Goal: Transaction & Acquisition: Purchase product/service

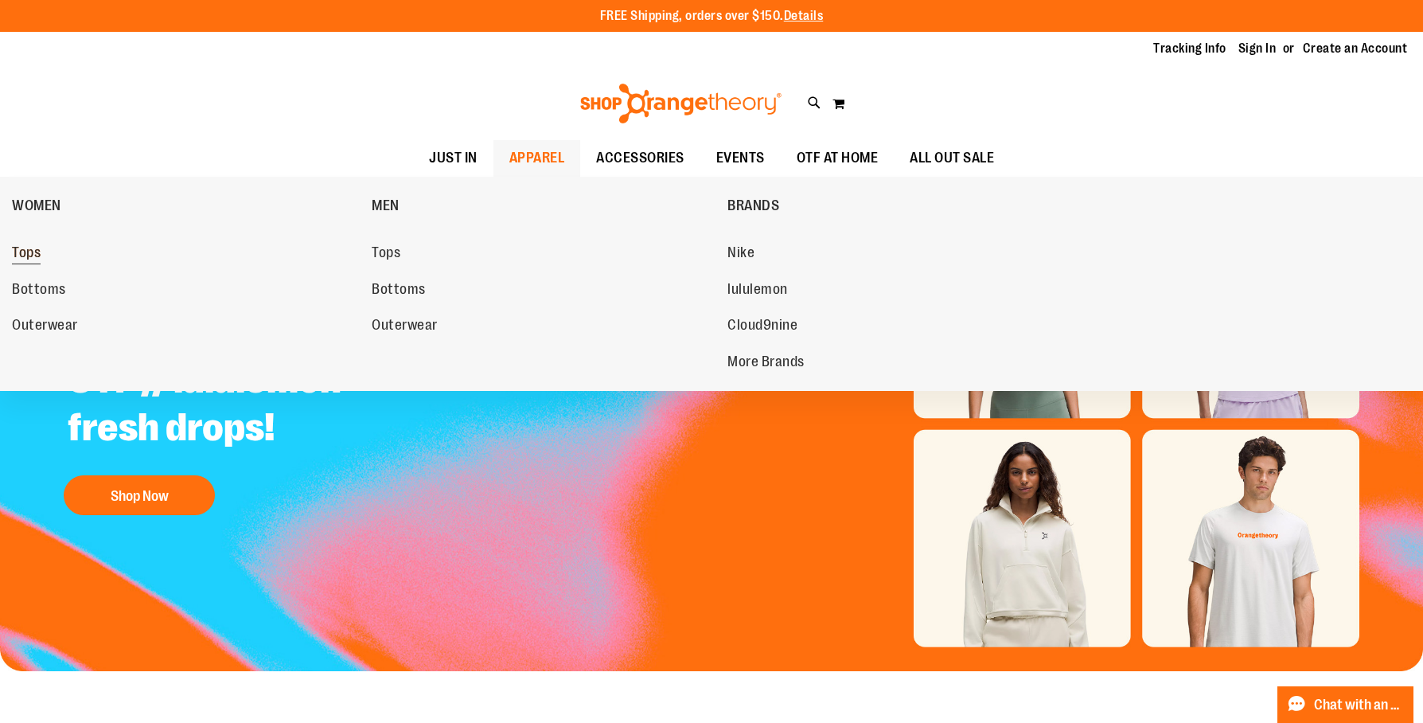
type input "**********"
click at [34, 264] on span "Tops" at bounding box center [26, 254] width 29 height 20
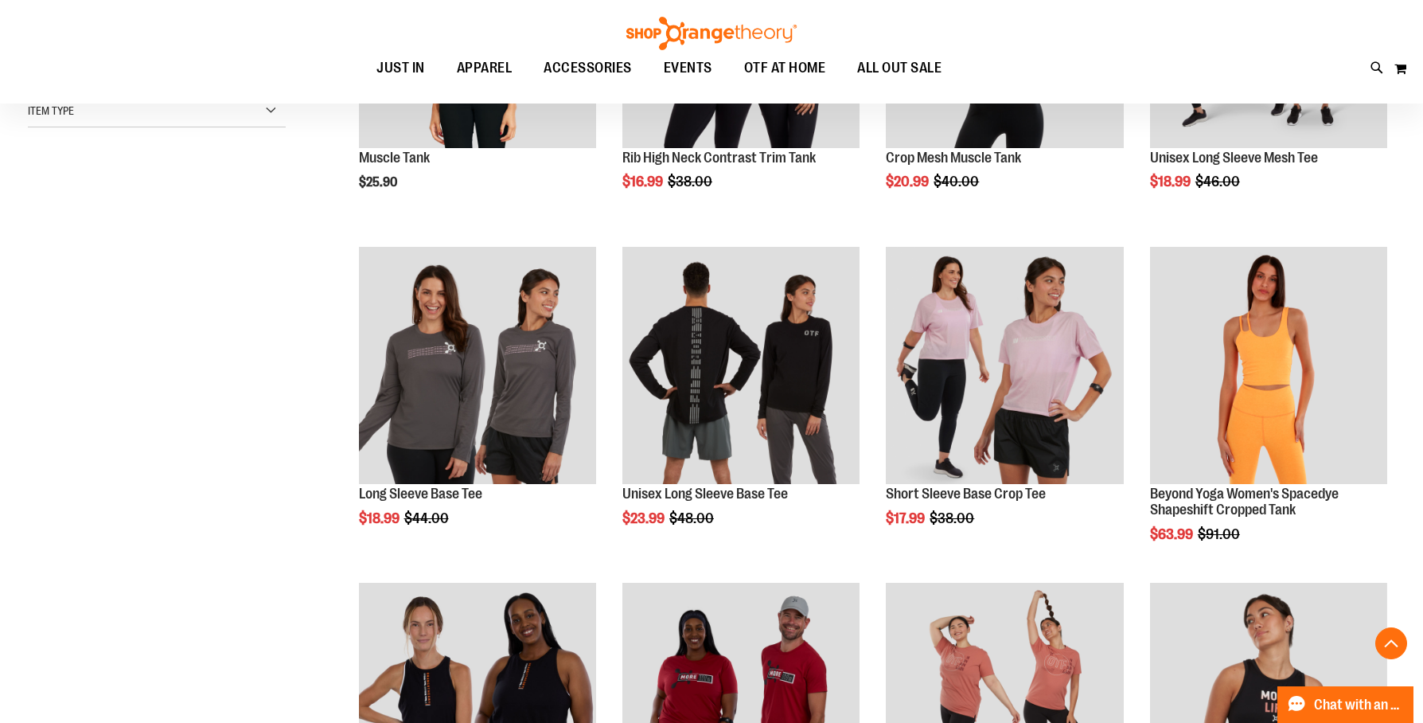
scroll to position [415, 0]
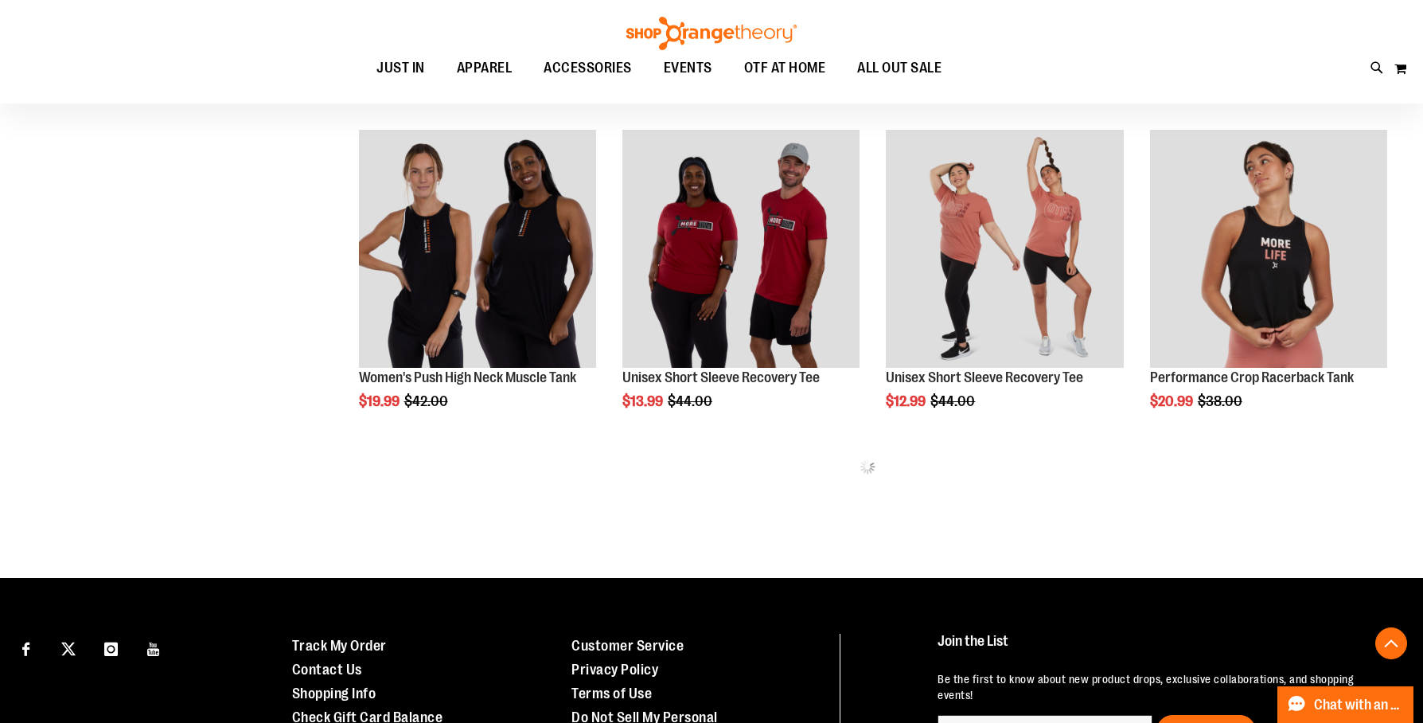
scroll to position [860, 0]
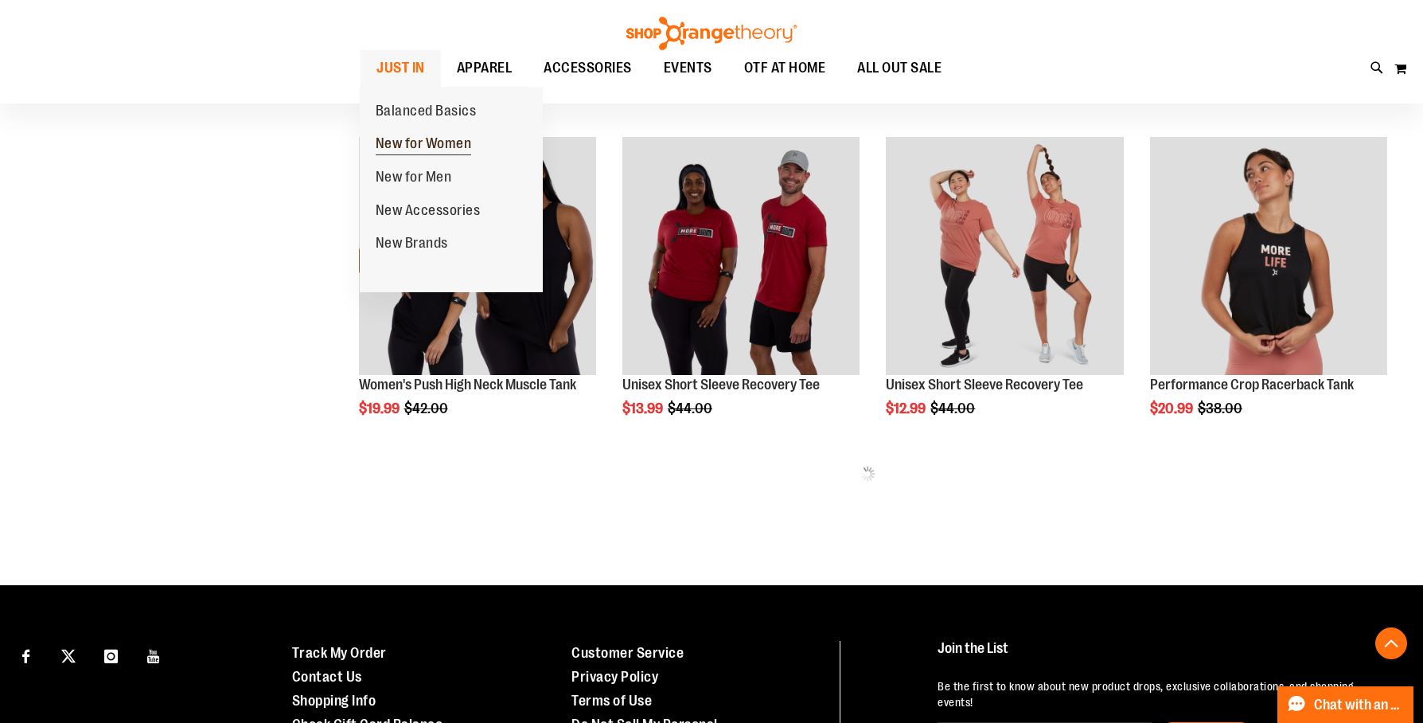
type input "**********"
click at [391, 154] on span "New for Women" at bounding box center [424, 145] width 96 height 20
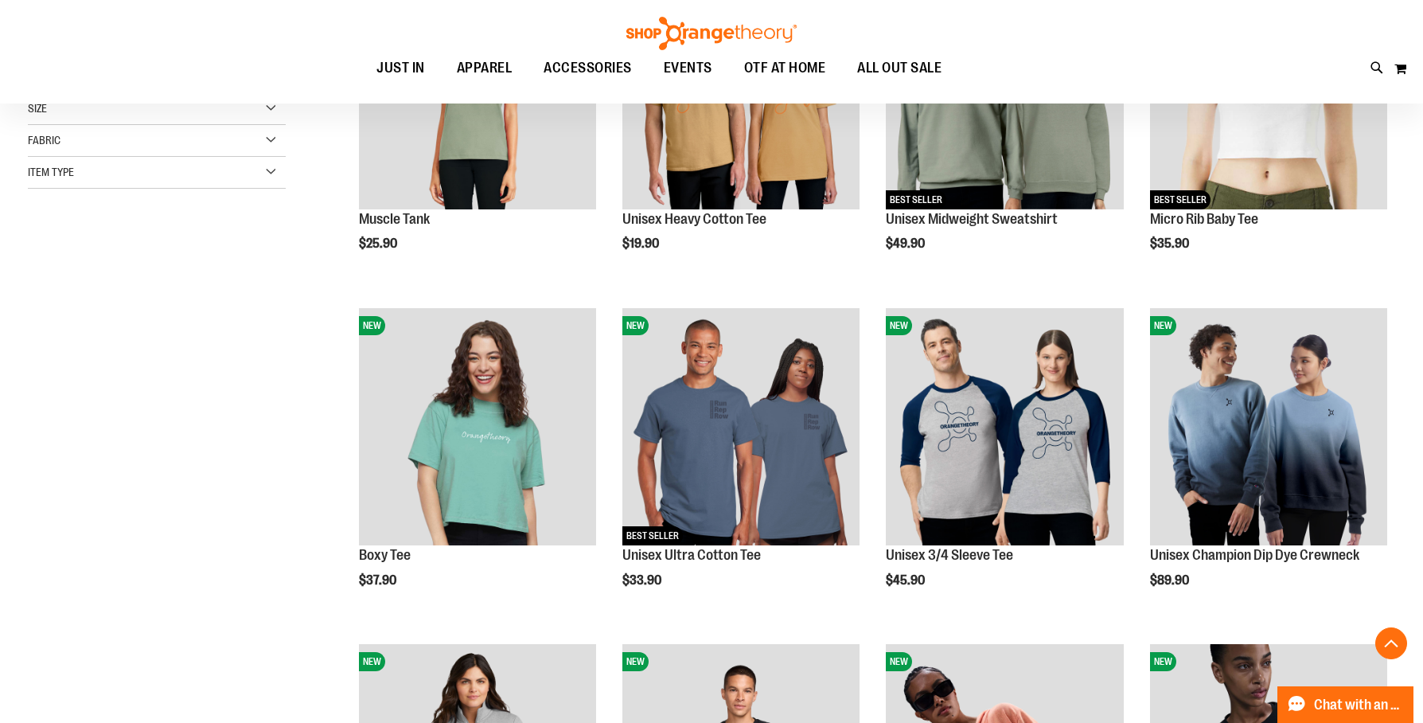
scroll to position [362, 0]
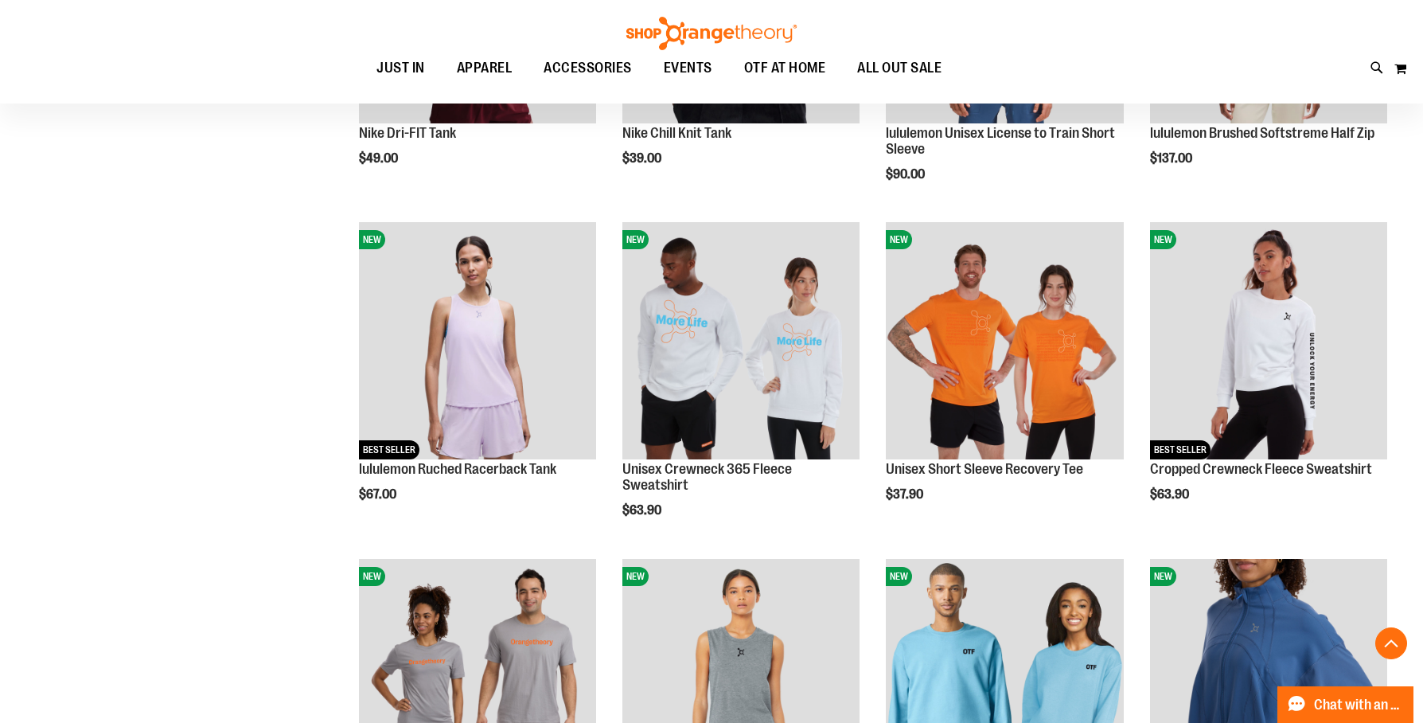
scroll to position [1448, 0]
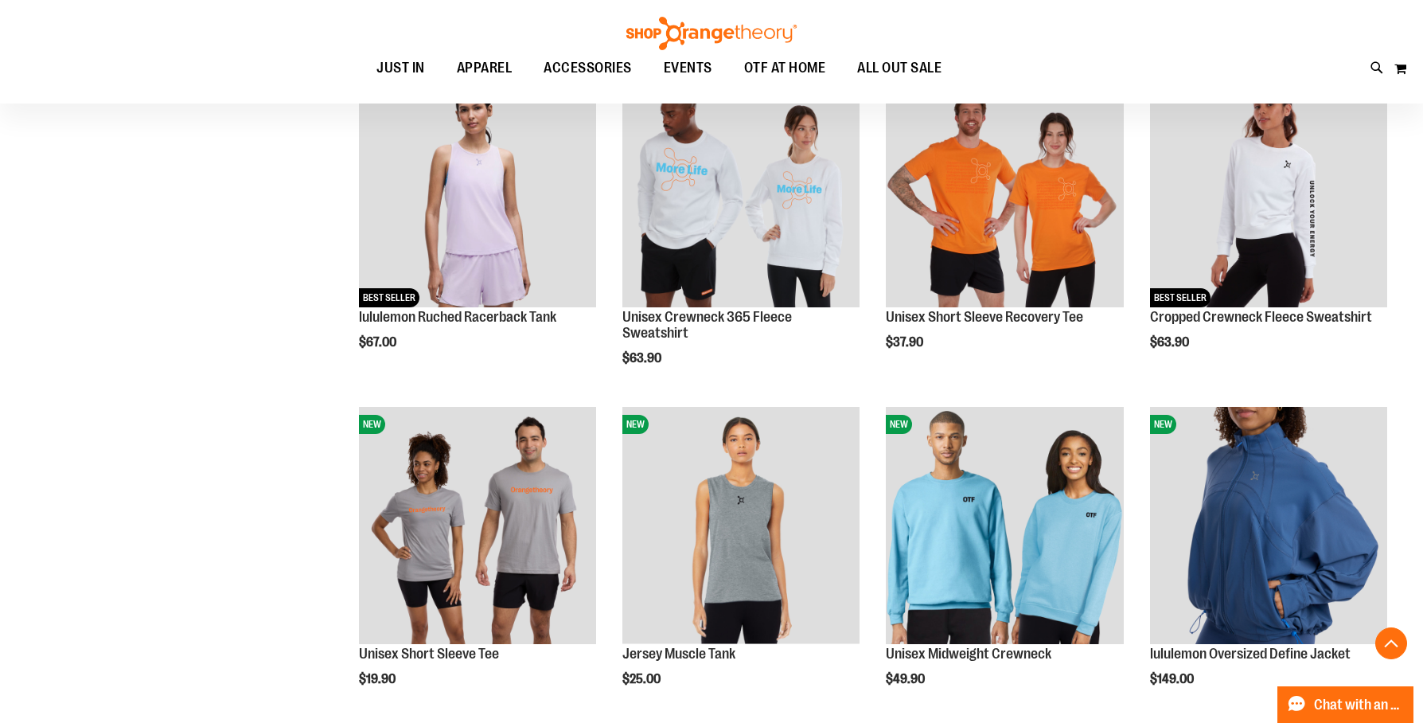
scroll to position [1597, 0]
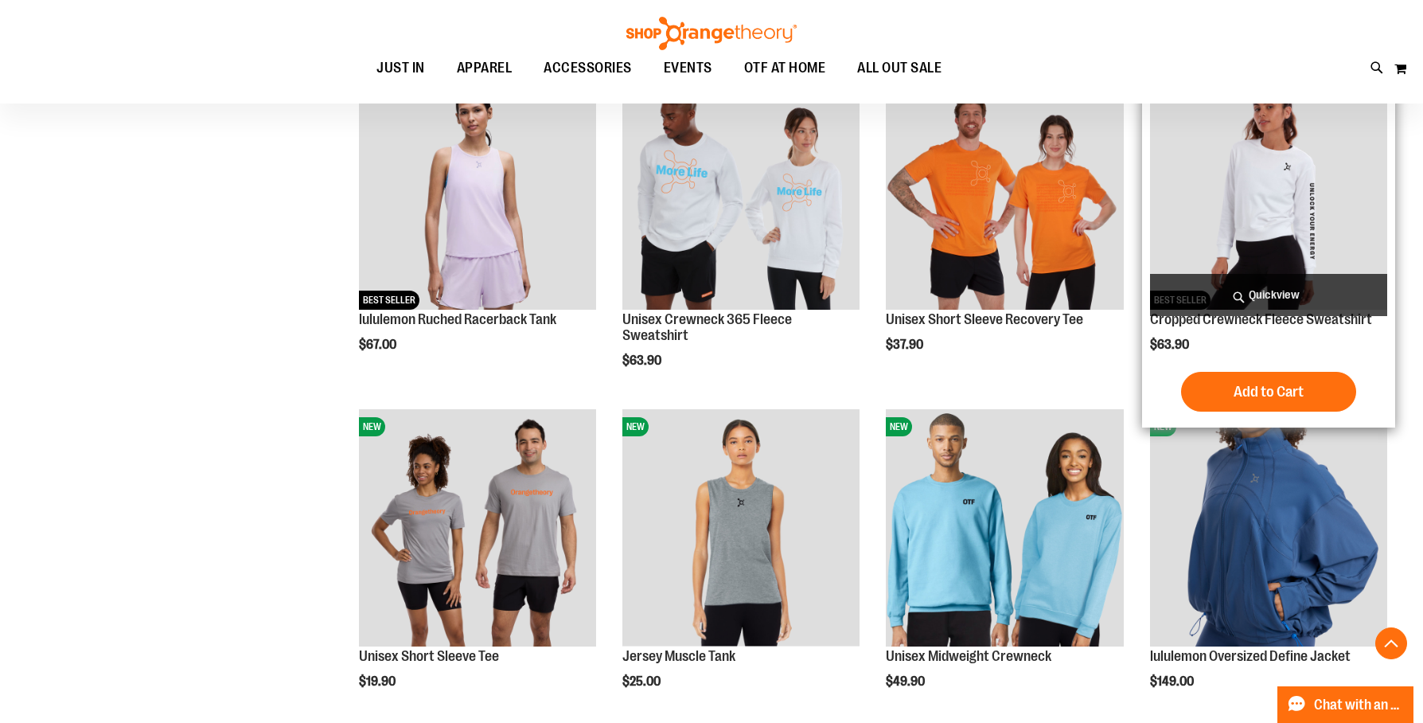
type input "**********"
click at [1267, 299] on span "Quickview" at bounding box center [1268, 295] width 237 height 42
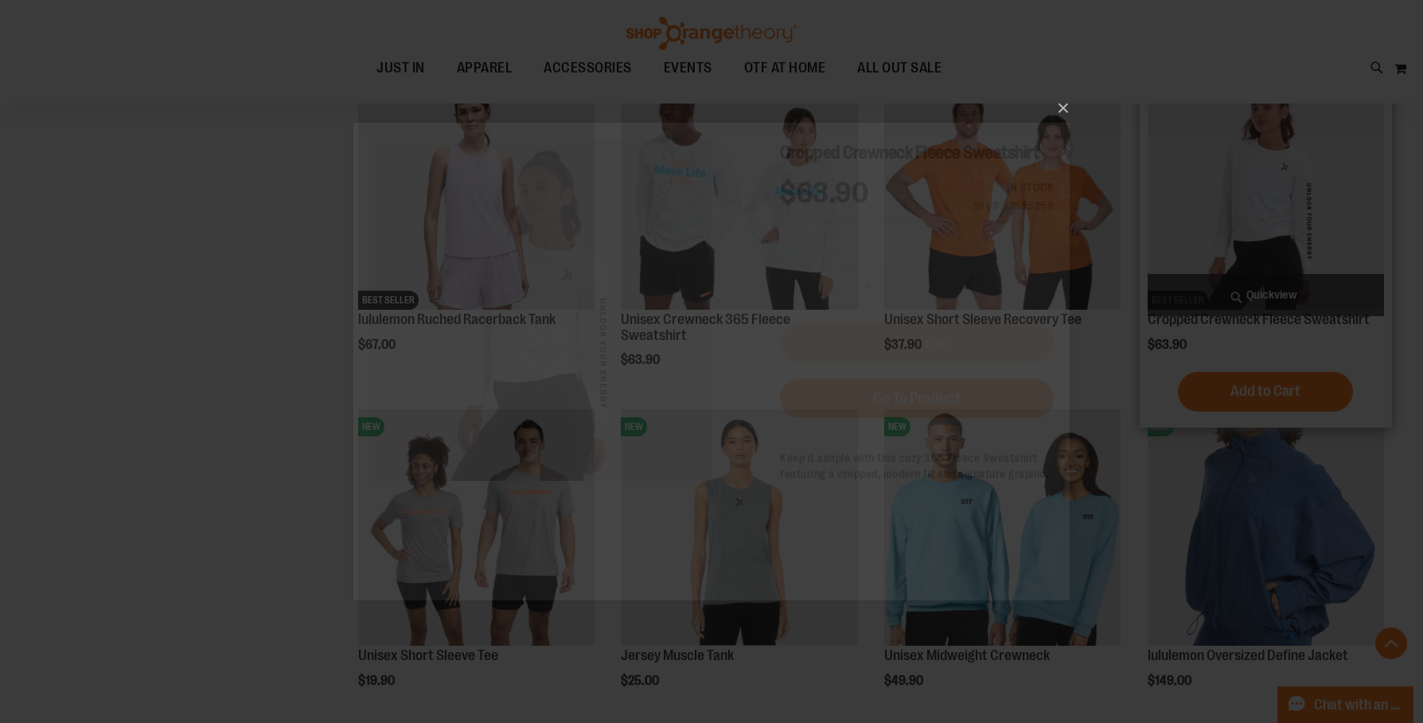
scroll to position [0, 0]
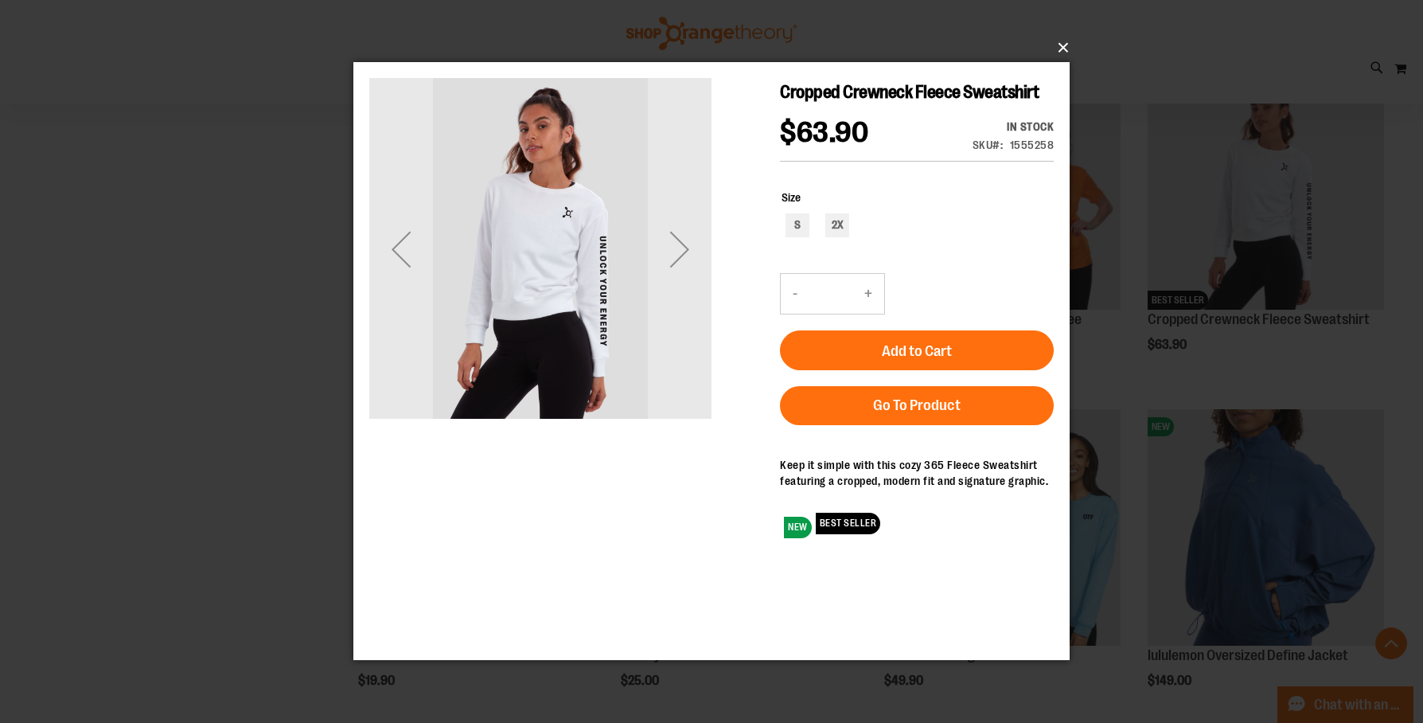
click at [1060, 48] on button "×" at bounding box center [716, 47] width 716 height 35
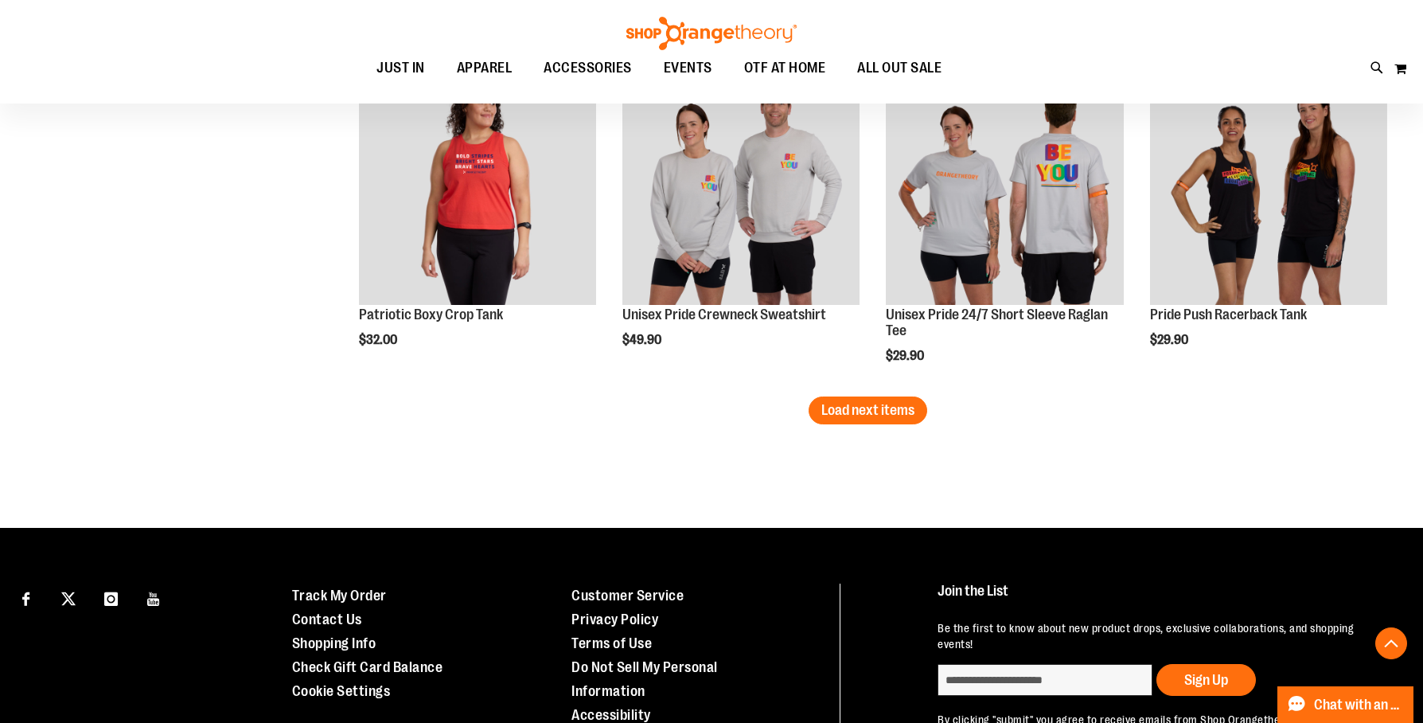
scroll to position [2952, 0]
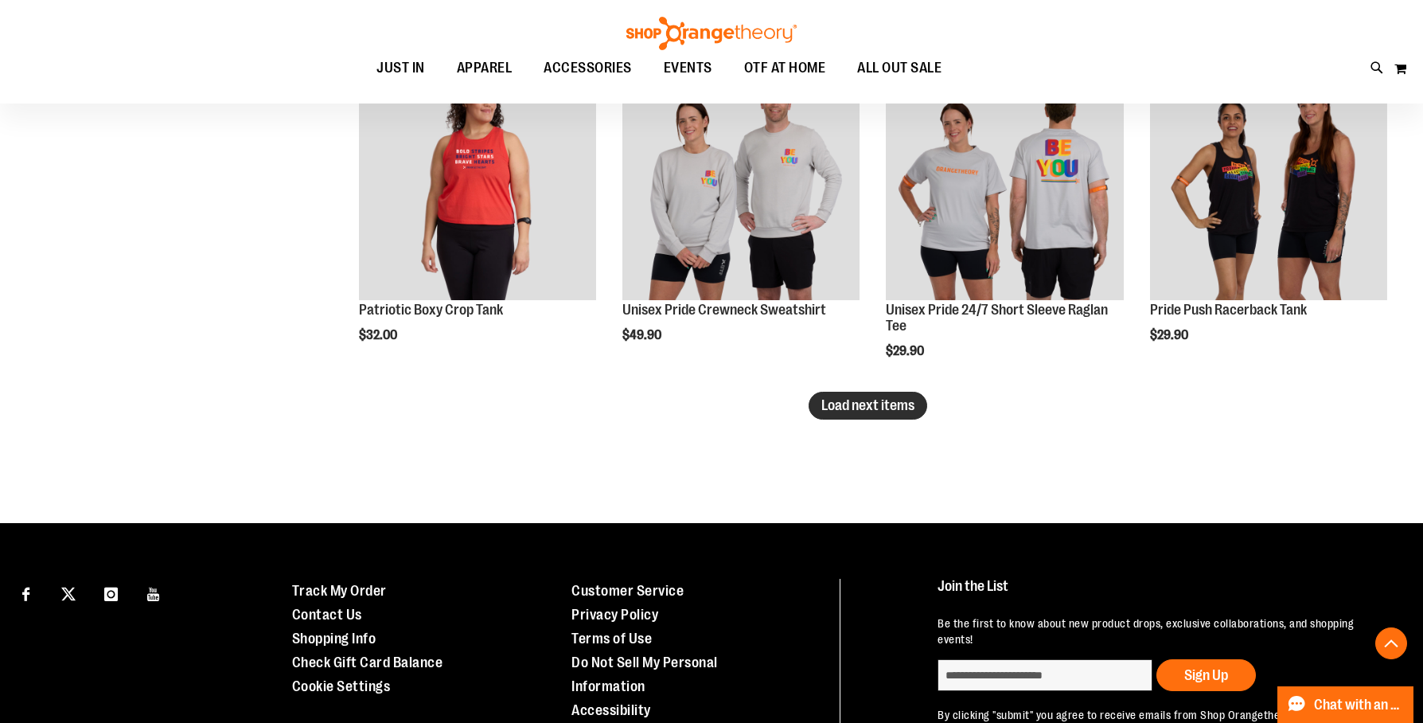
click at [896, 413] on span "Load next items" at bounding box center [868, 405] width 93 height 16
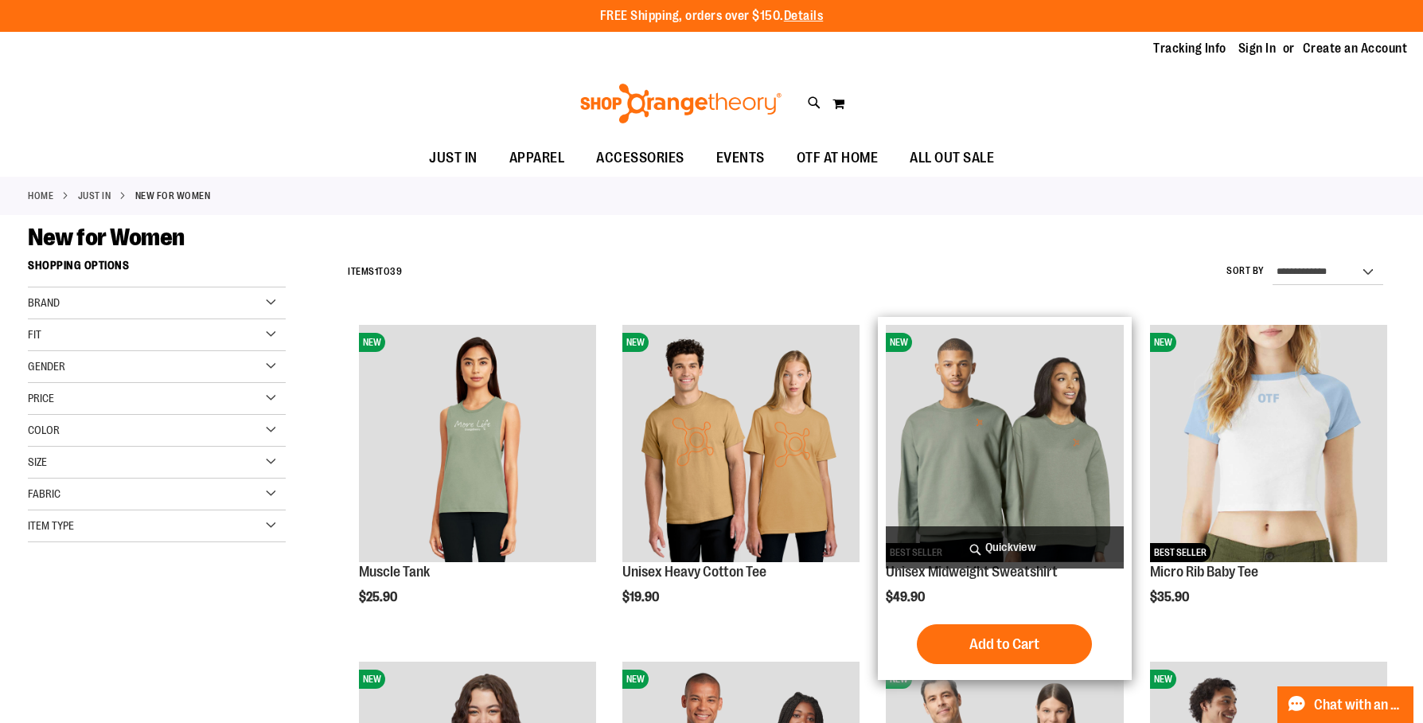
click at [1004, 551] on span "Quickview" at bounding box center [1004, 547] width 237 height 42
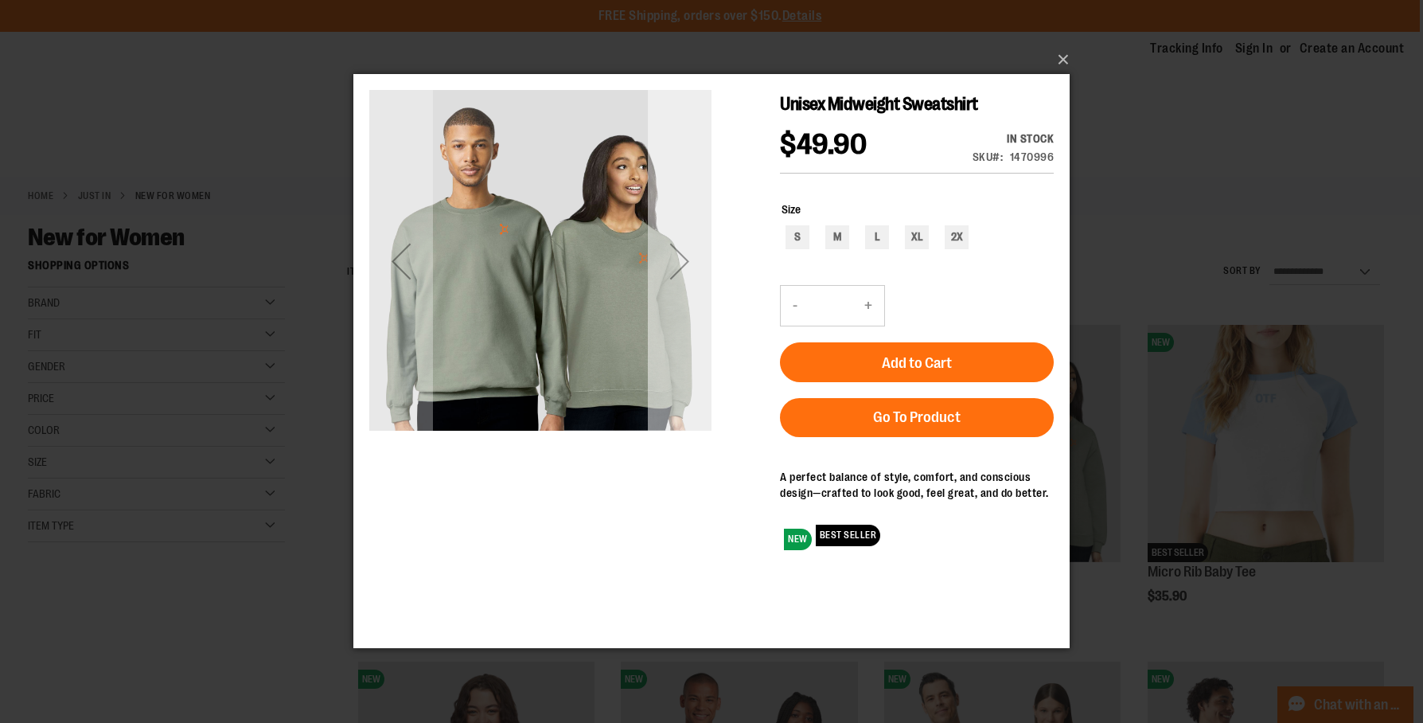
click at [681, 262] on div "Next" at bounding box center [680, 261] width 64 height 64
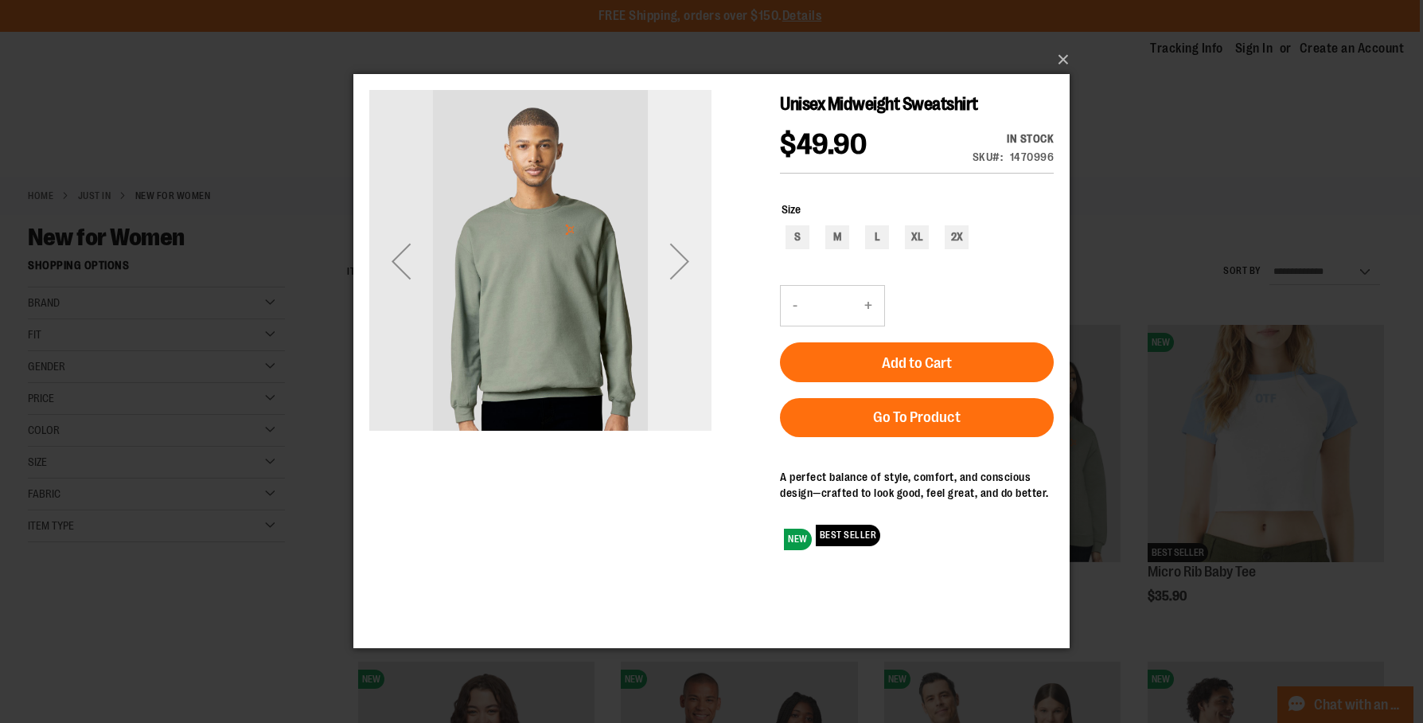
click at [681, 262] on div "Next" at bounding box center [680, 261] width 64 height 64
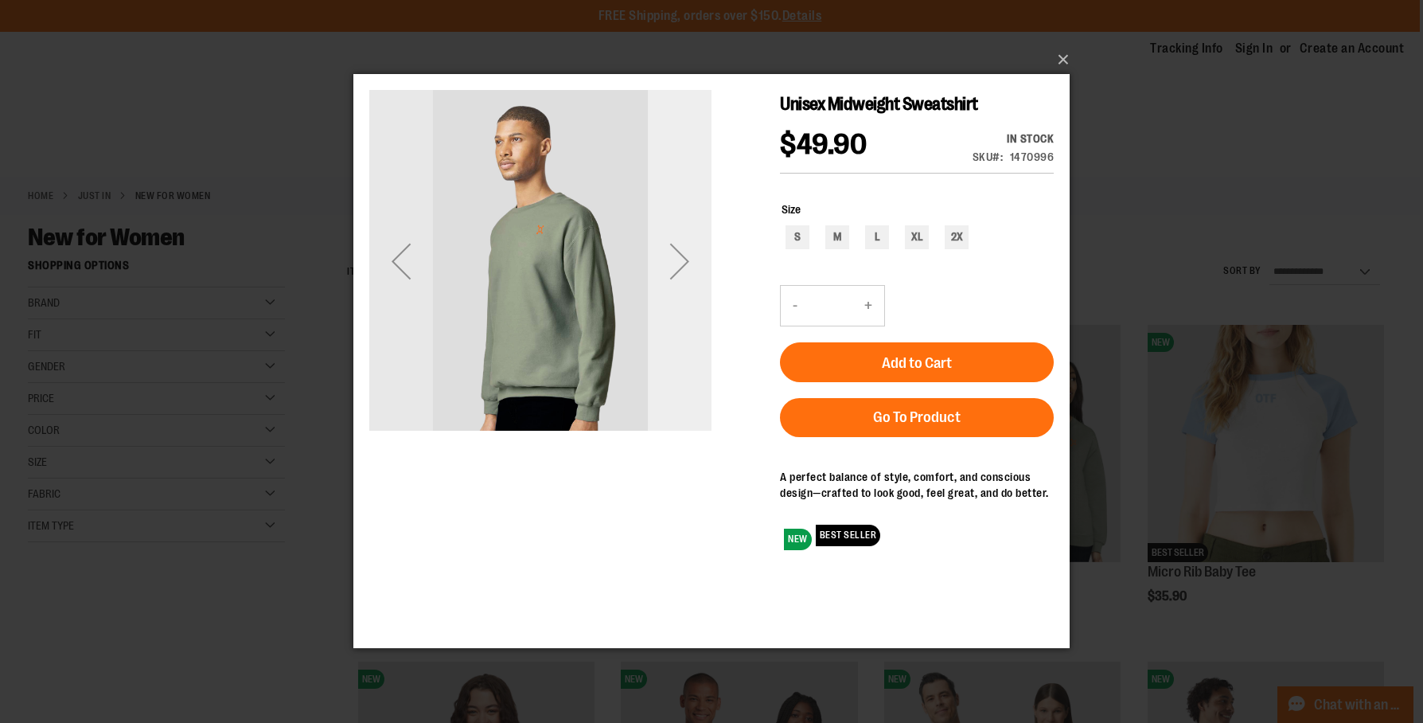
click at [681, 262] on div "Next" at bounding box center [680, 261] width 64 height 64
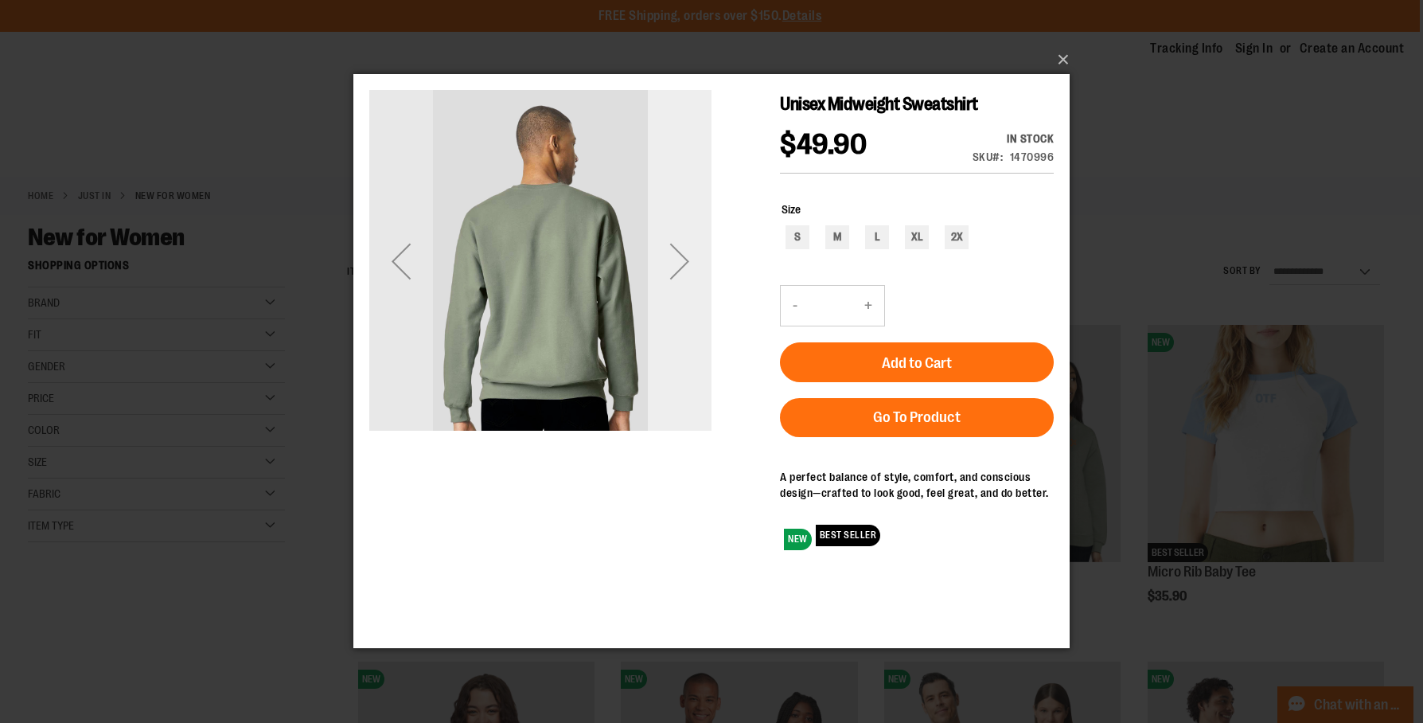
click at [681, 262] on div "Next" at bounding box center [680, 261] width 64 height 64
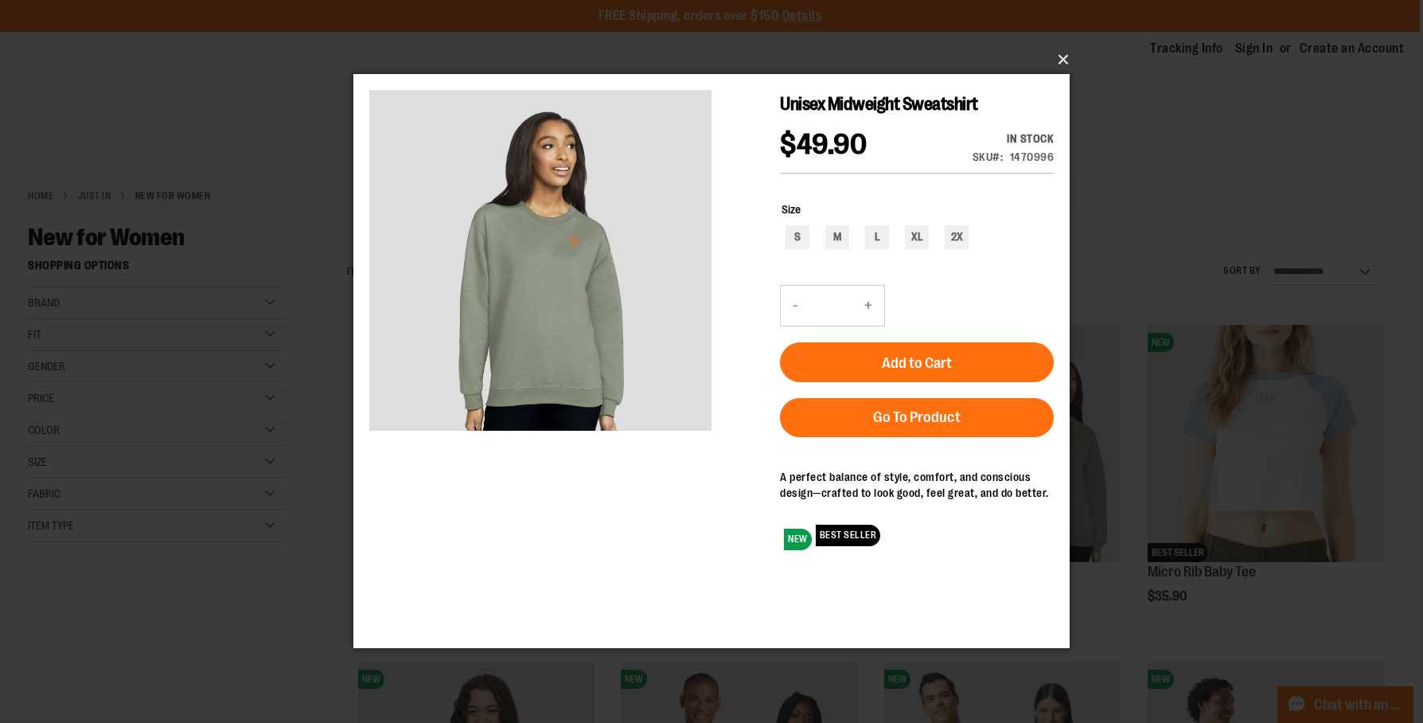
click at [1064, 57] on button "×" at bounding box center [716, 59] width 716 height 35
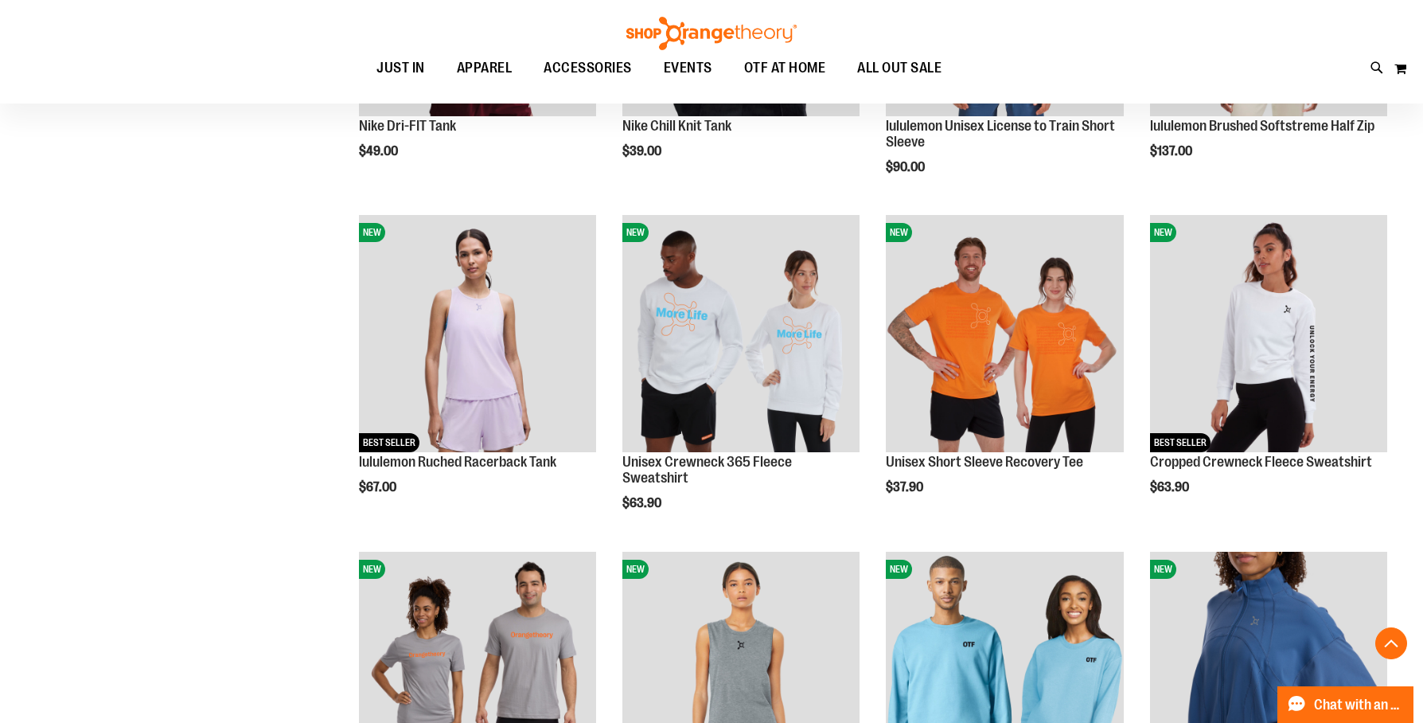
scroll to position [1455, 0]
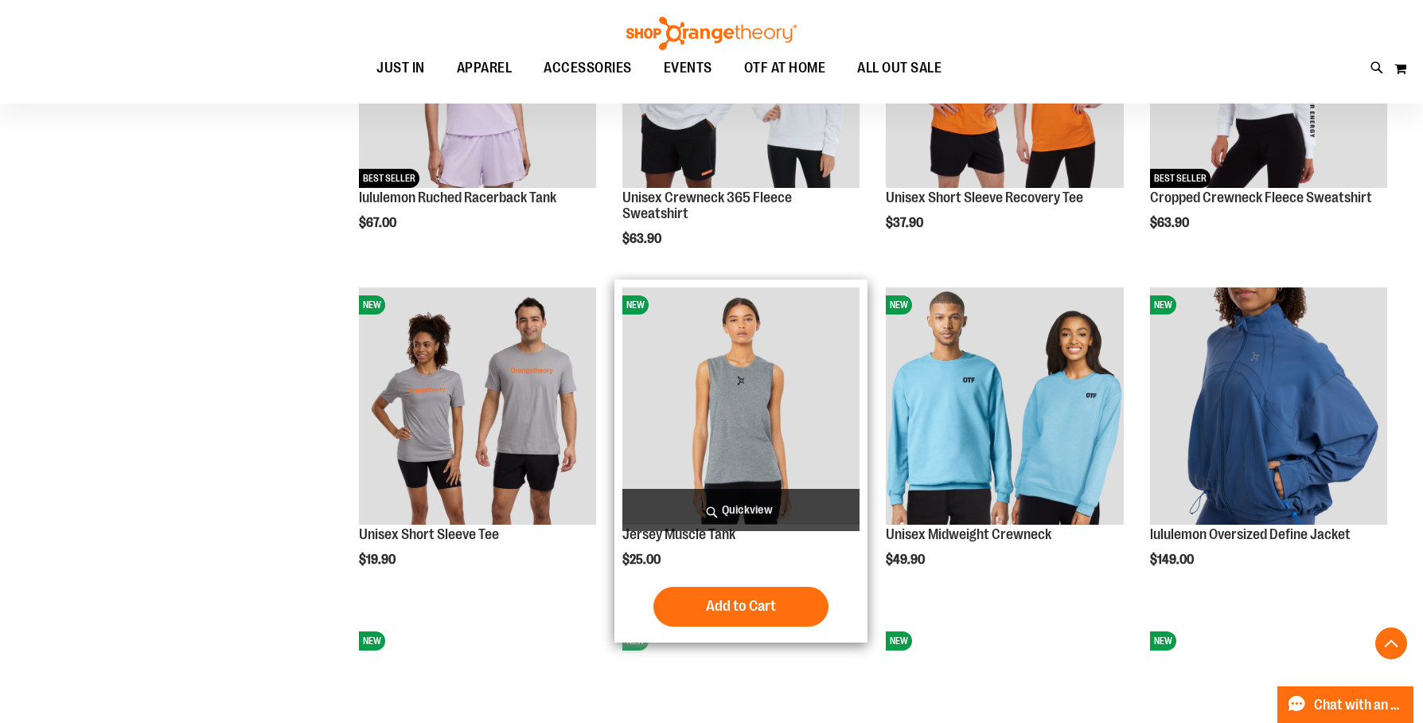
scroll to position [1723, 0]
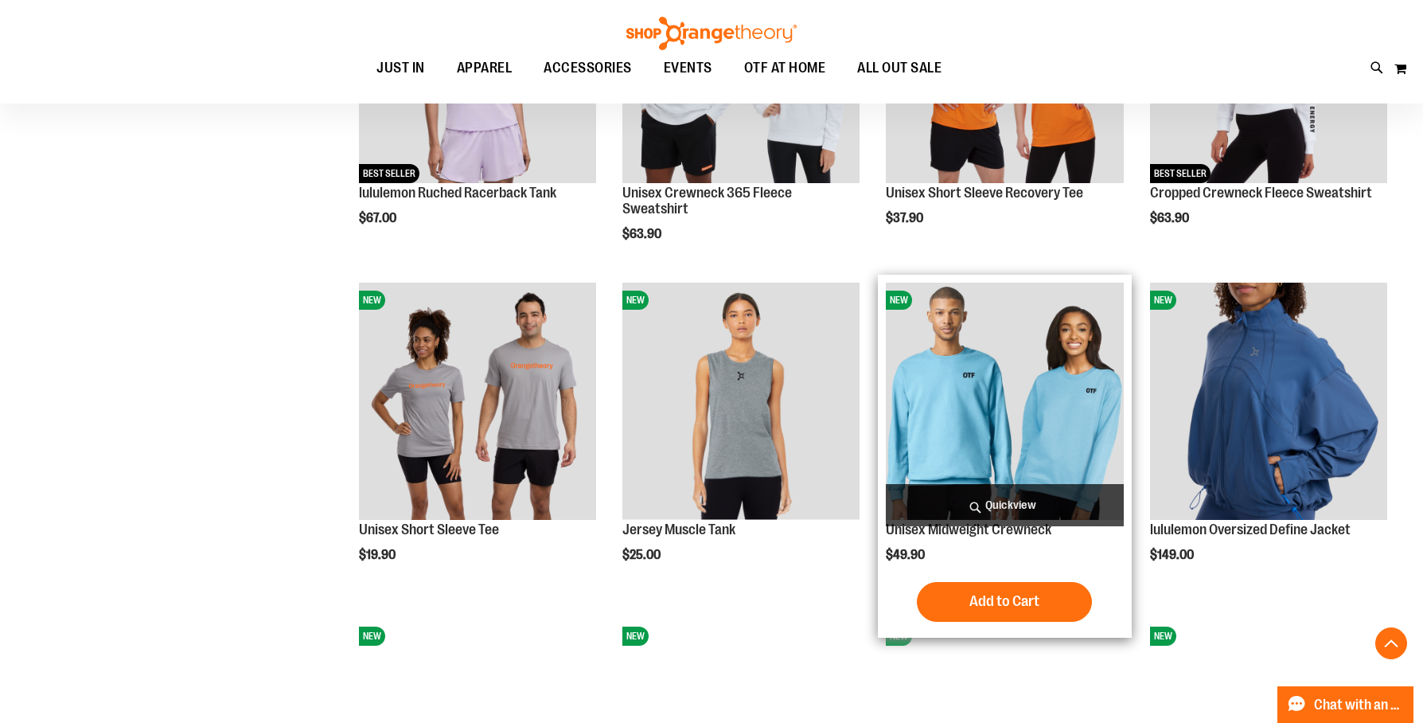
click at [988, 506] on span "Quickview" at bounding box center [1004, 505] width 237 height 42
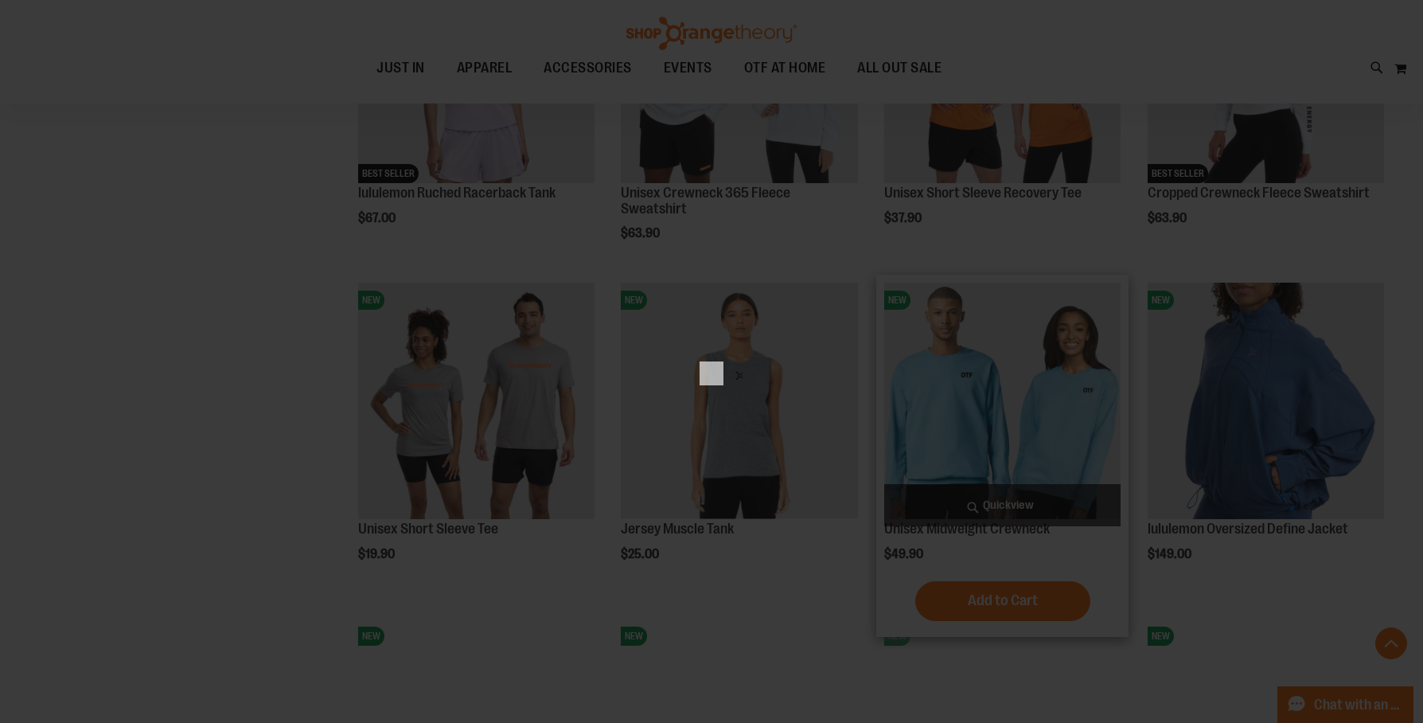
scroll to position [0, 0]
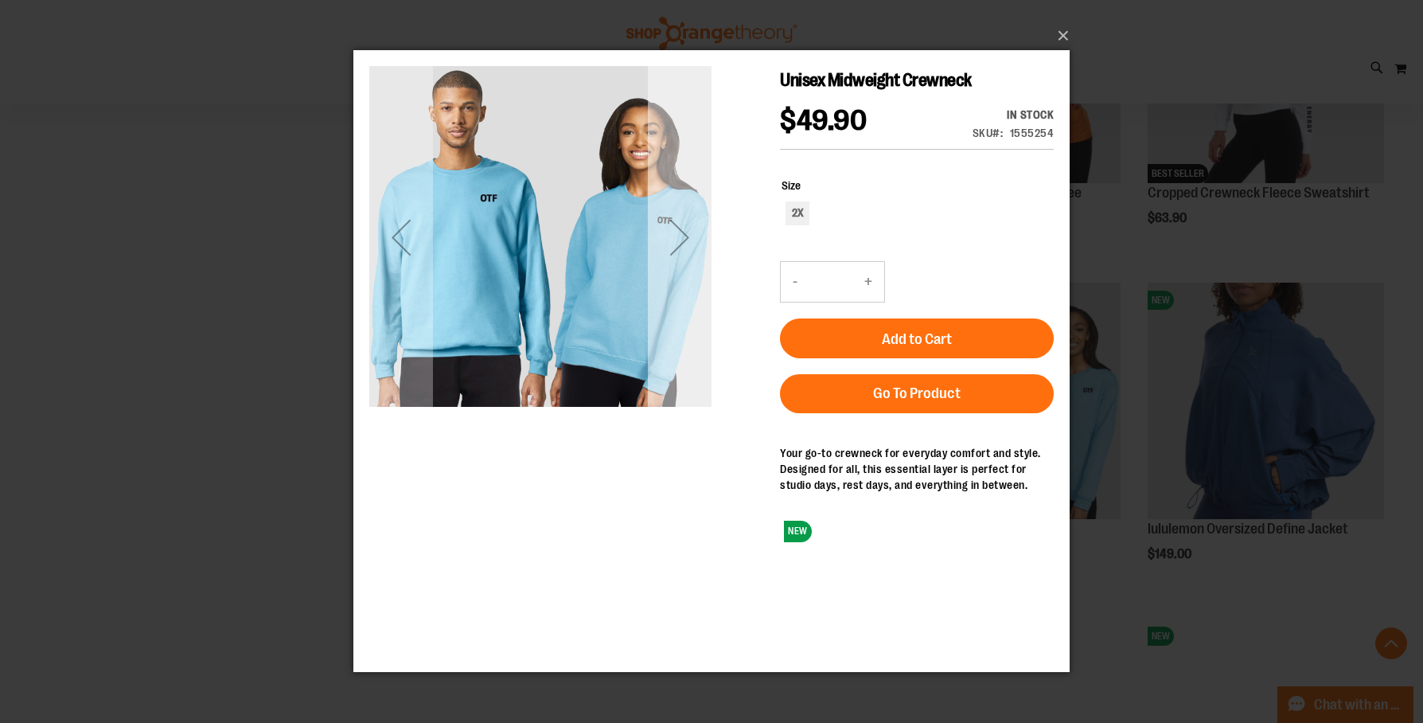
click at [682, 236] on div "Next" at bounding box center [680, 237] width 64 height 64
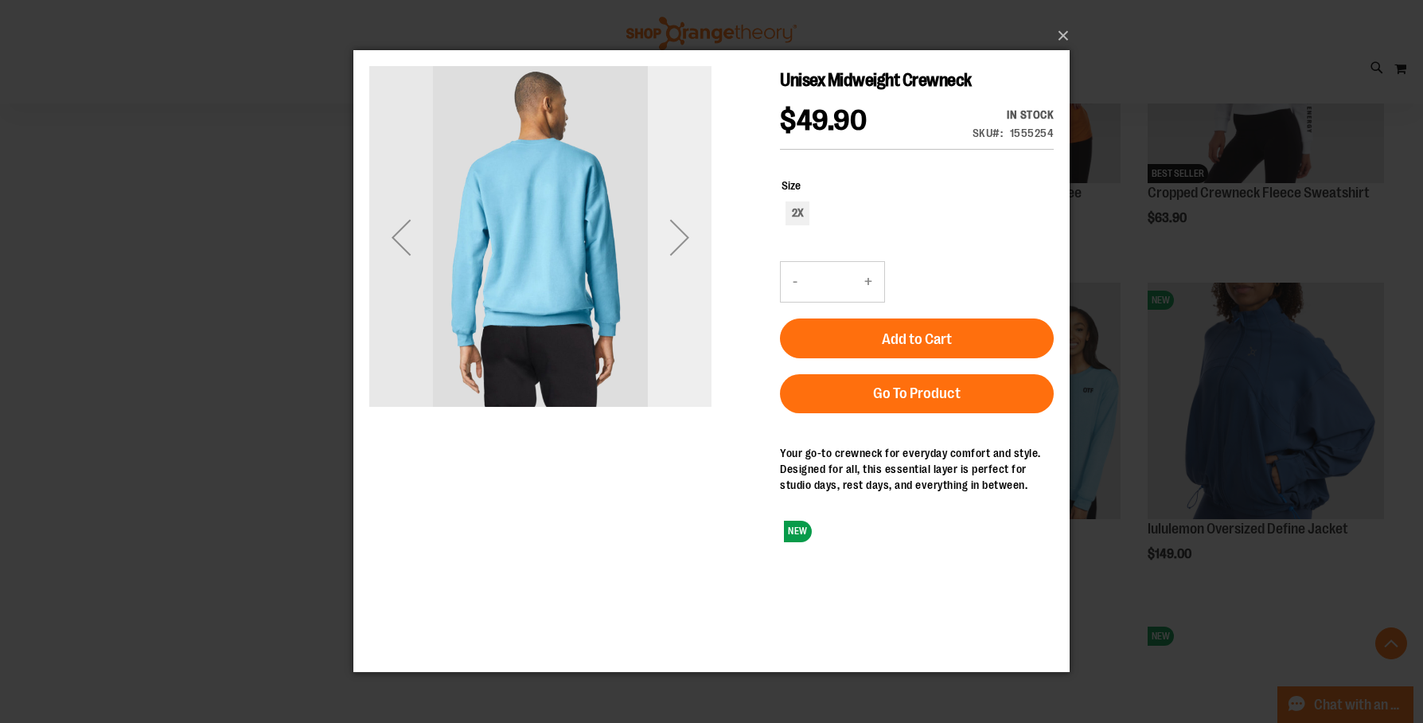
click at [682, 236] on div "Next" at bounding box center [680, 237] width 64 height 64
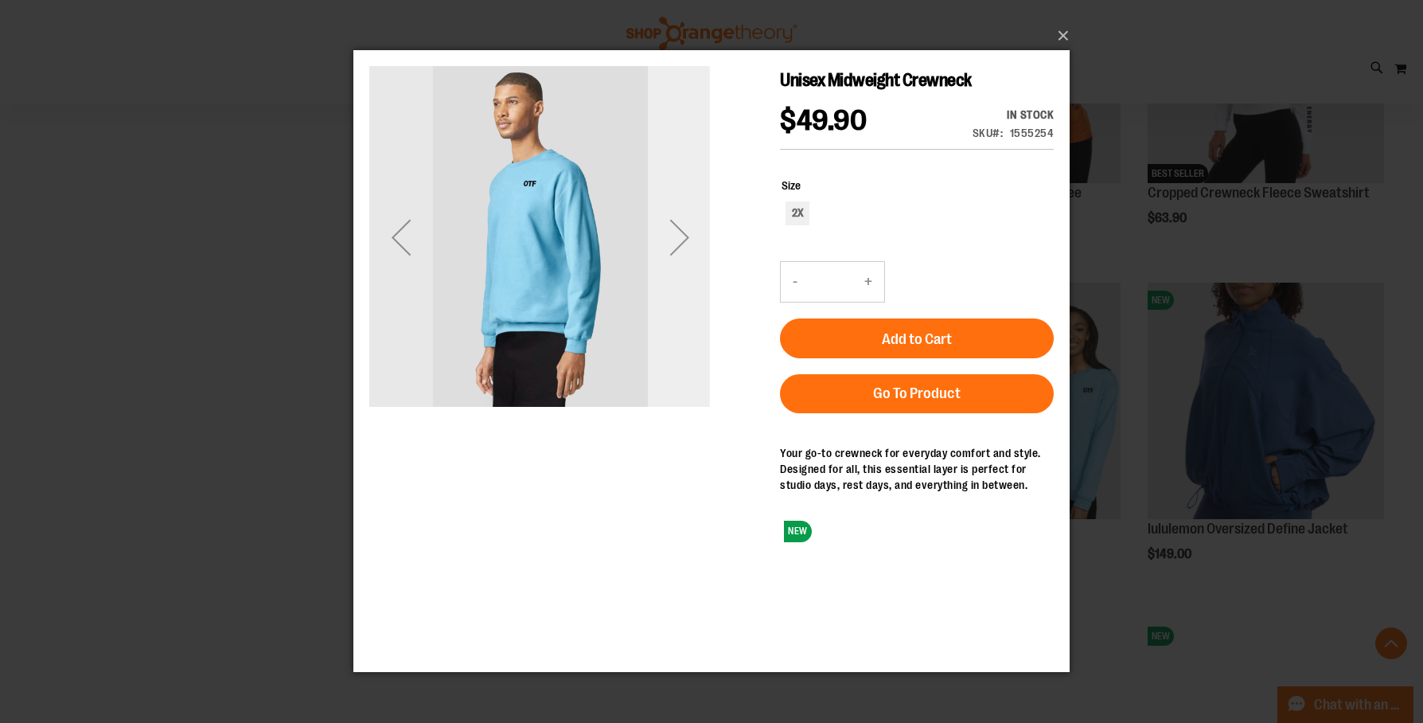
click at [682, 236] on div "Next" at bounding box center [680, 237] width 64 height 64
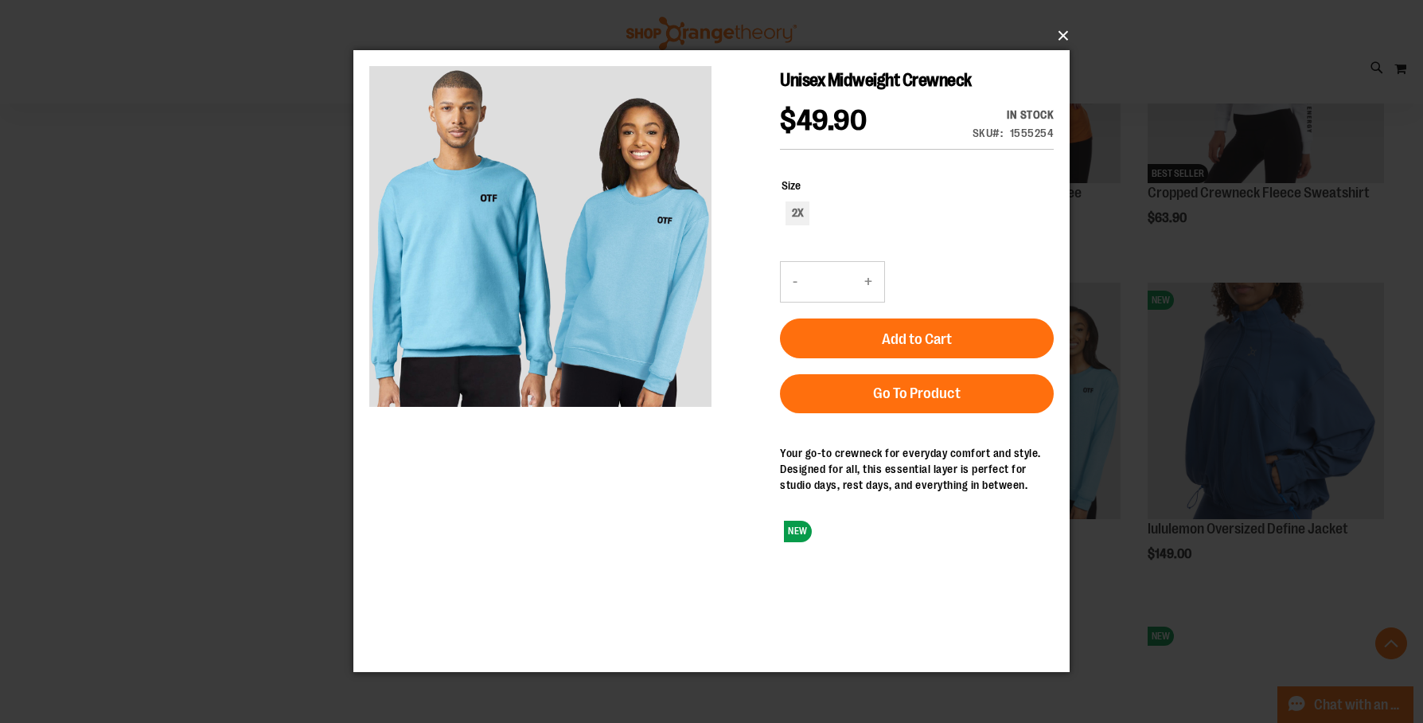
click at [1060, 37] on button "×" at bounding box center [716, 35] width 716 height 35
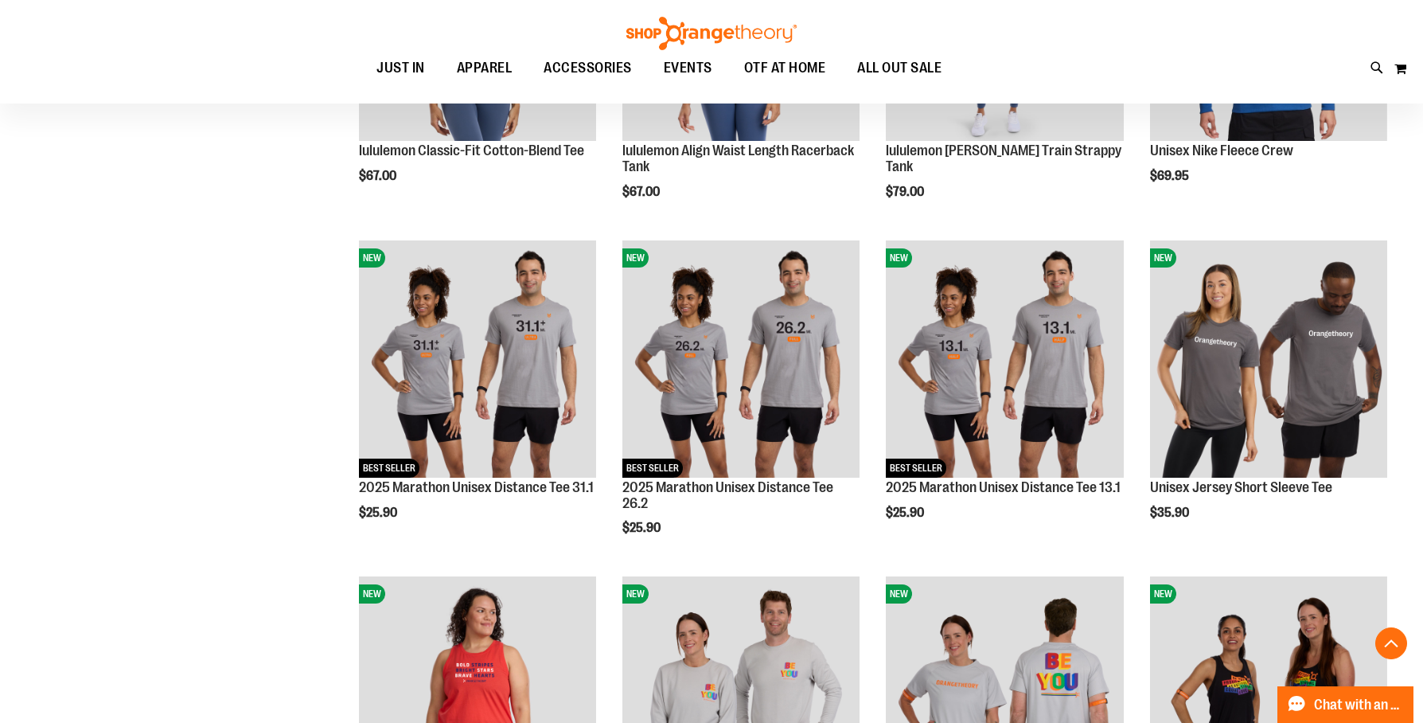
scroll to position [2442, 0]
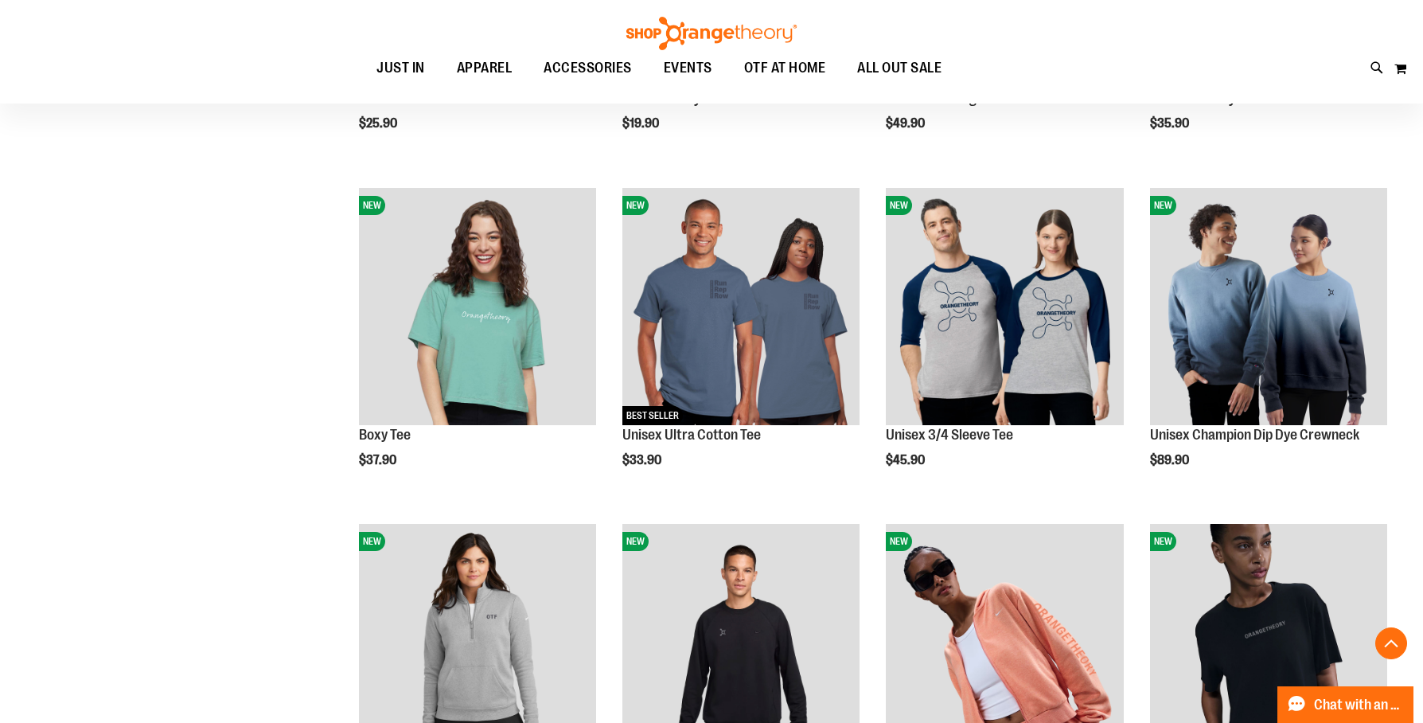
scroll to position [113, 0]
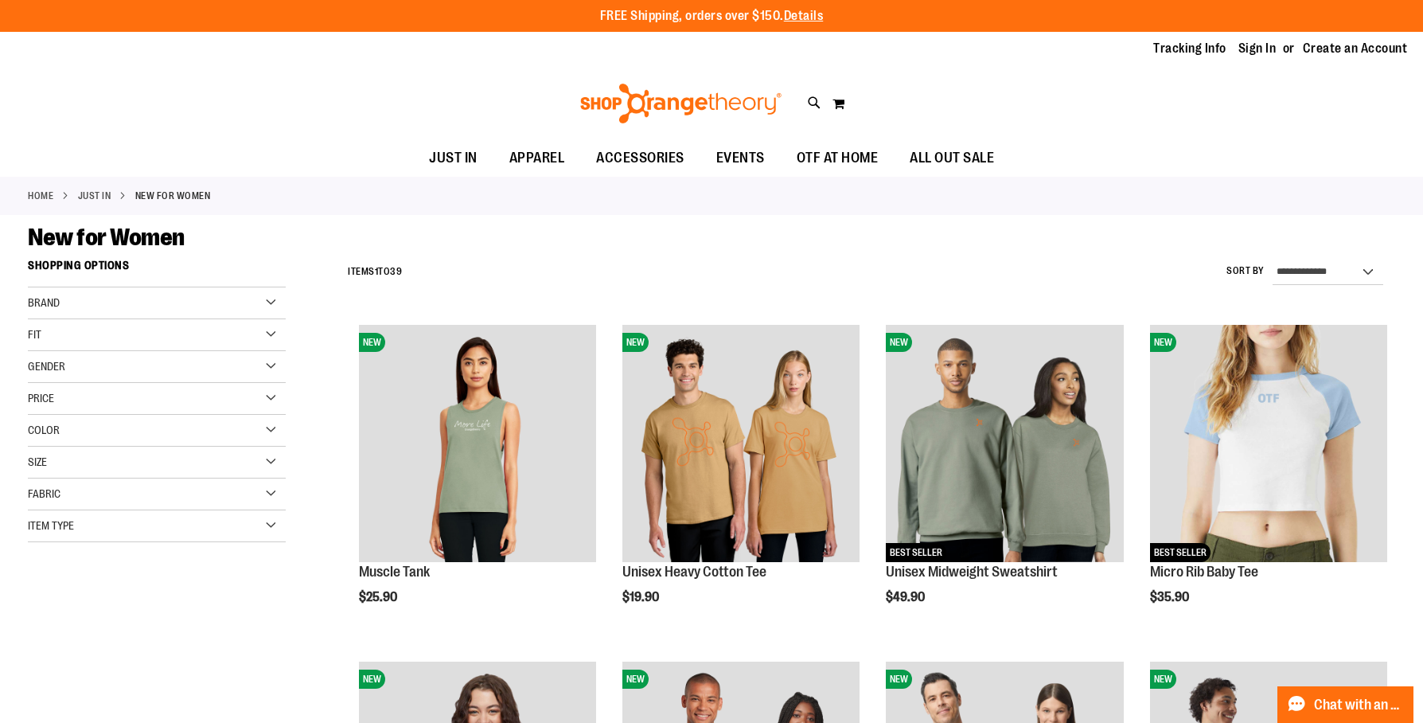
click at [269, 365] on div "Gender" at bounding box center [157, 367] width 258 height 32
click at [37, 399] on link "Women 20 items" at bounding box center [148, 399] width 248 height 17
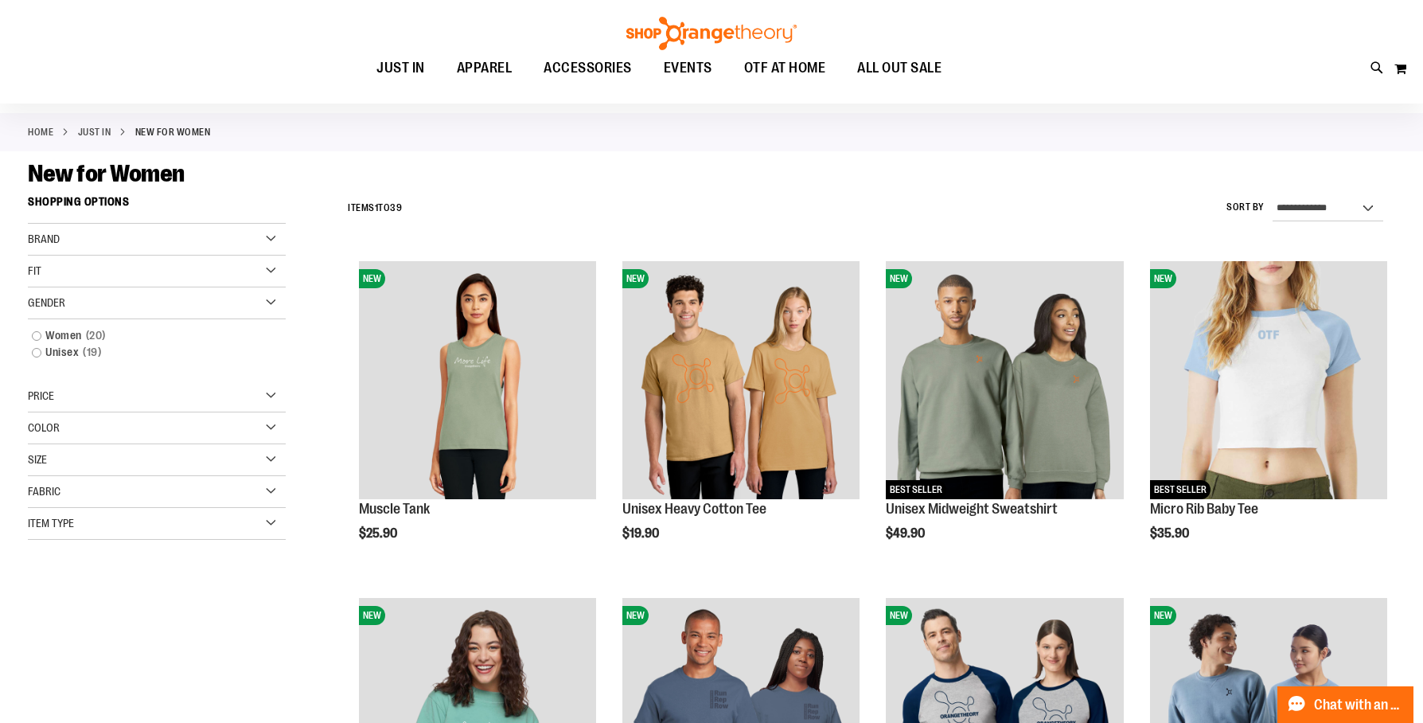
scroll to position [60, 0]
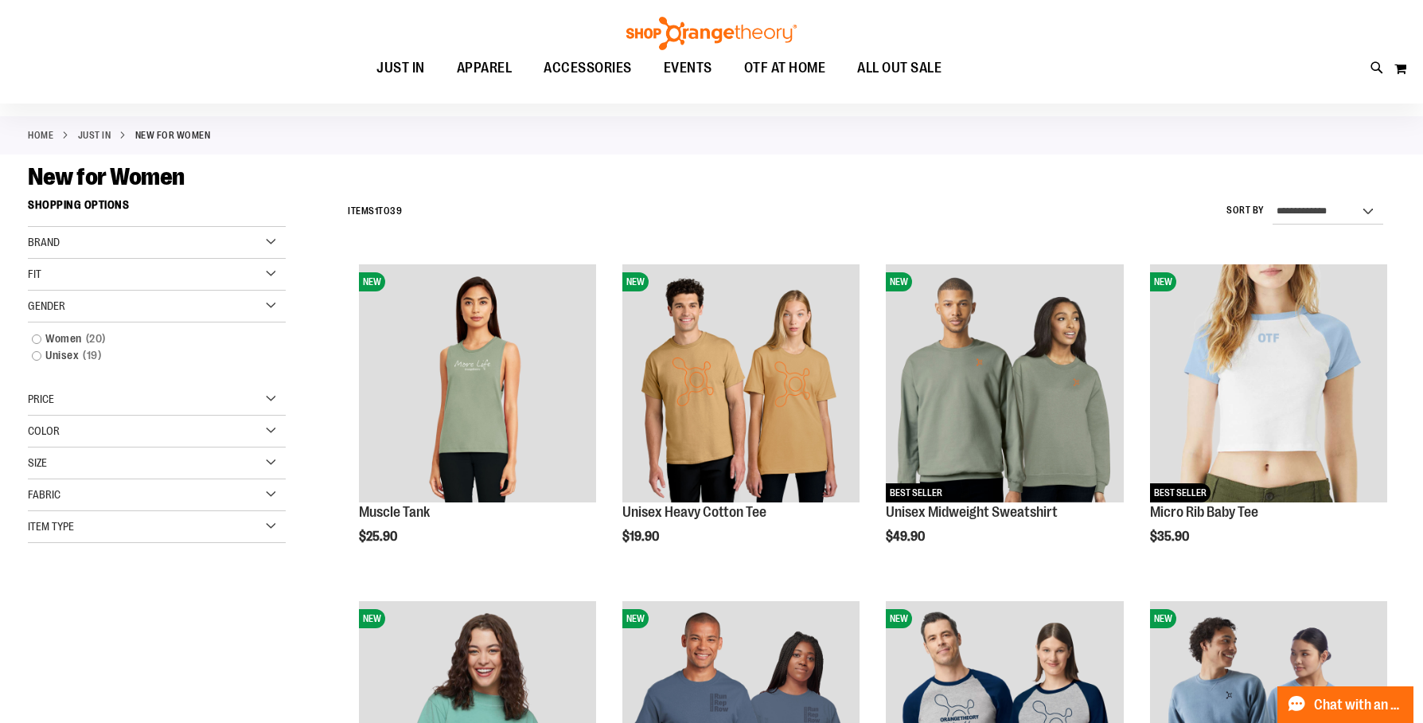
click at [274, 238] on div "Brand" at bounding box center [157, 243] width 258 height 32
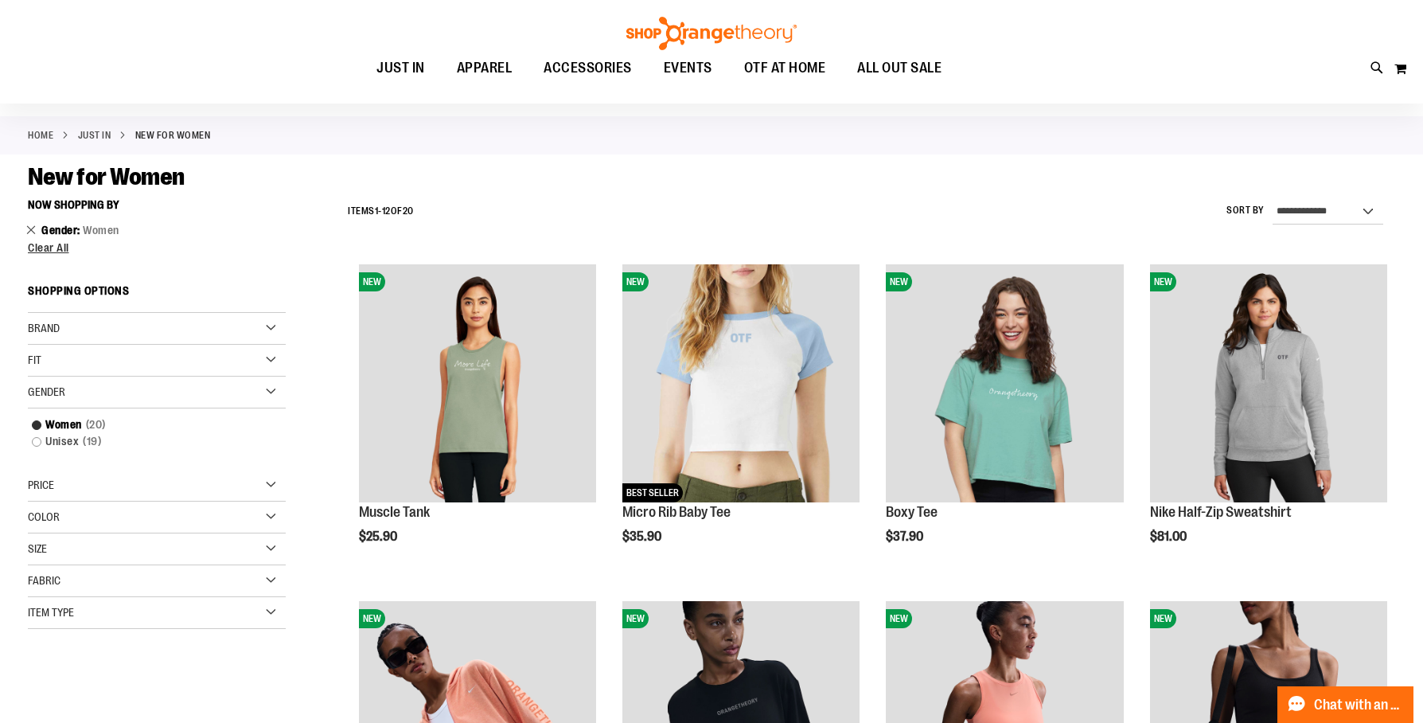
click at [28, 229] on link "Remove This Item" at bounding box center [31, 229] width 10 height 16
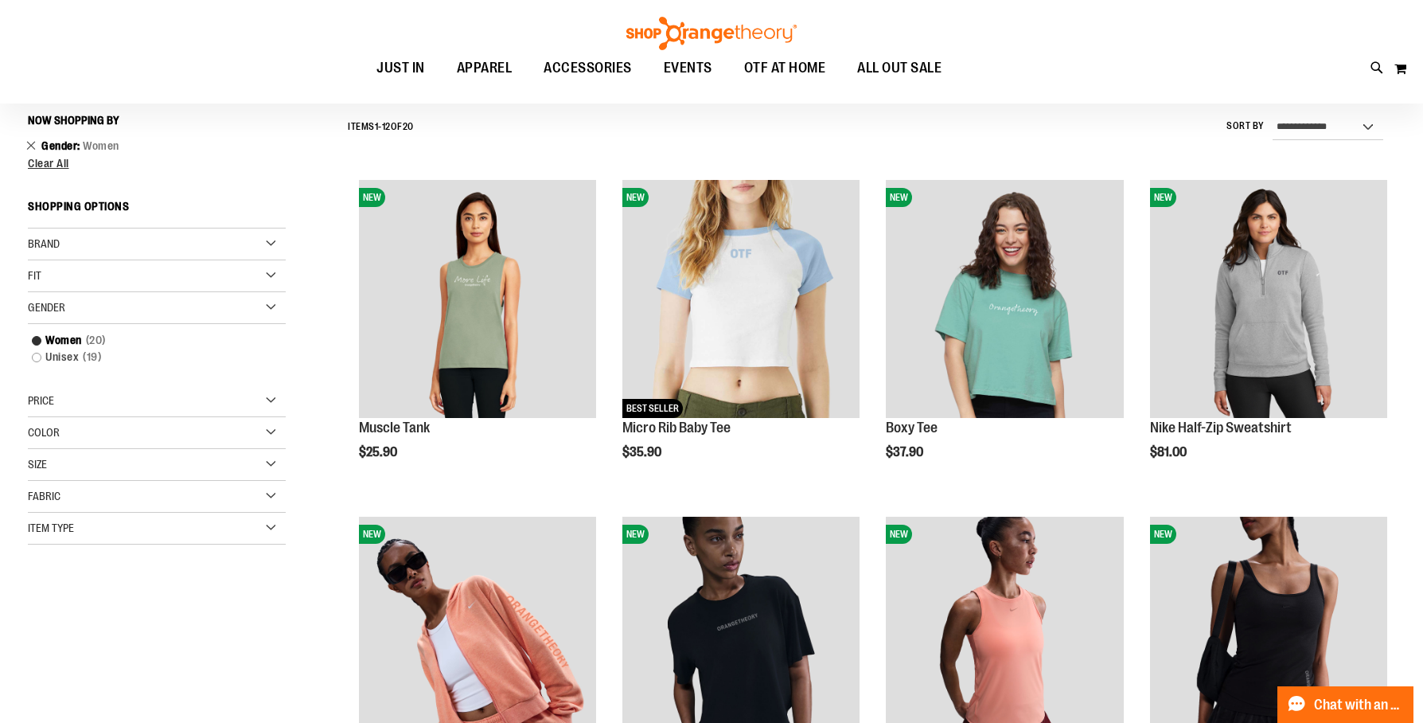
scroll to position [148, 0]
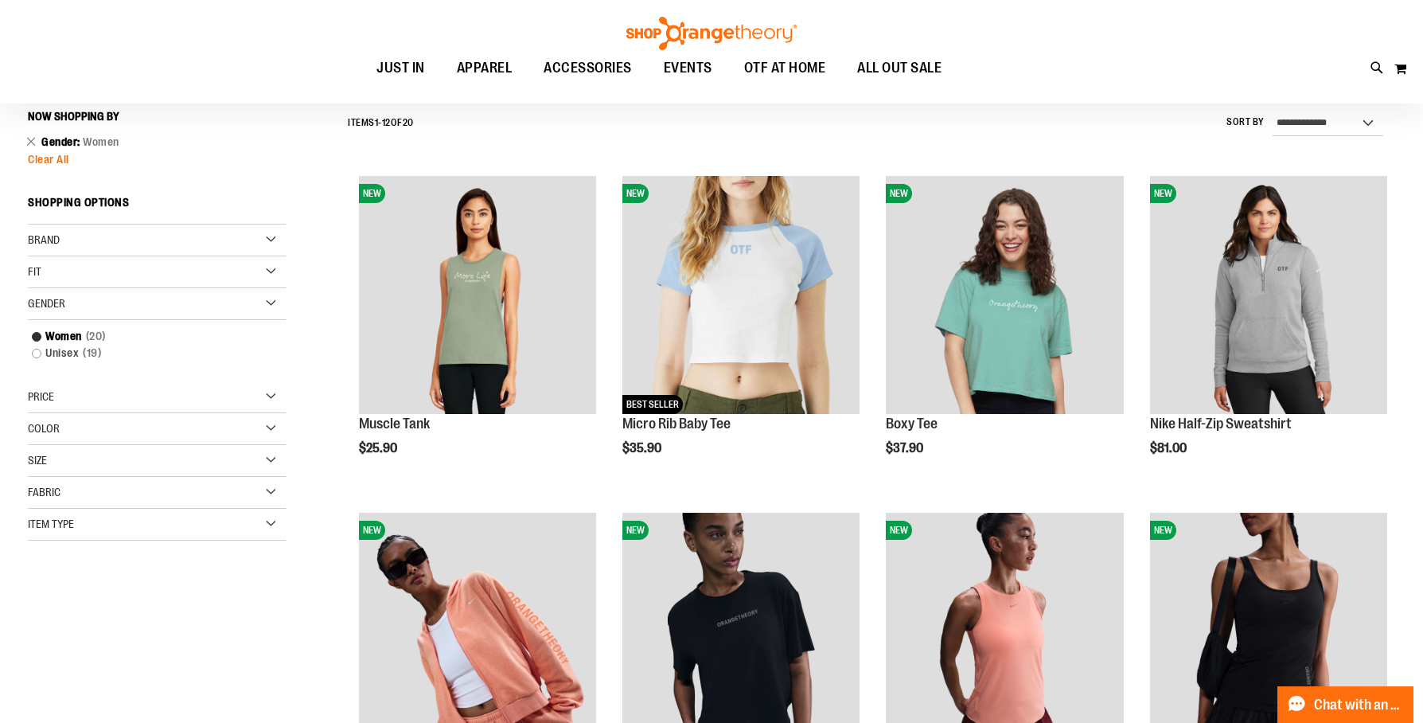
click at [49, 161] on span "Clear All" at bounding box center [48, 159] width 41 height 13
click at [66, 154] on span "Clear All" at bounding box center [48, 159] width 41 height 13
click at [34, 170] on div "Now Shopping by Gender Women Remove This Item Clear All Shopping Options Brand" at bounding box center [157, 322] width 258 height 438
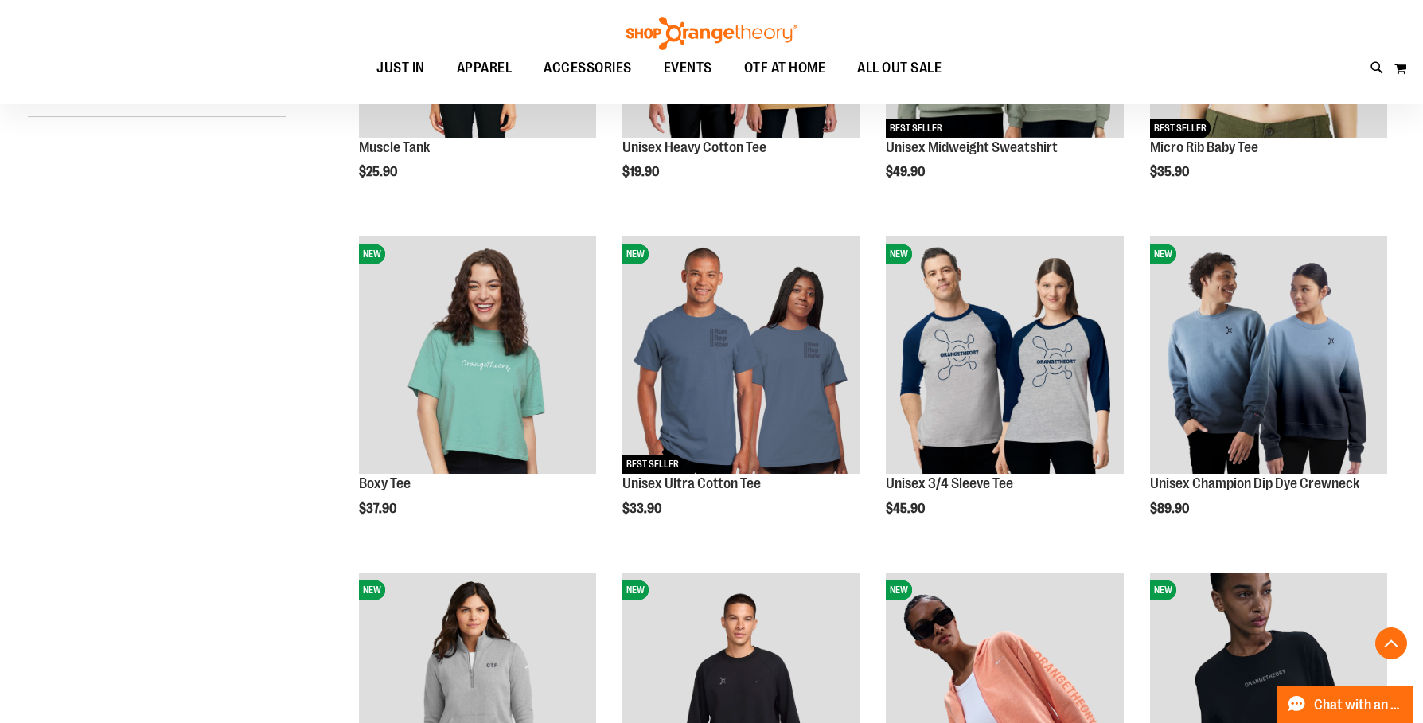
scroll to position [425, 0]
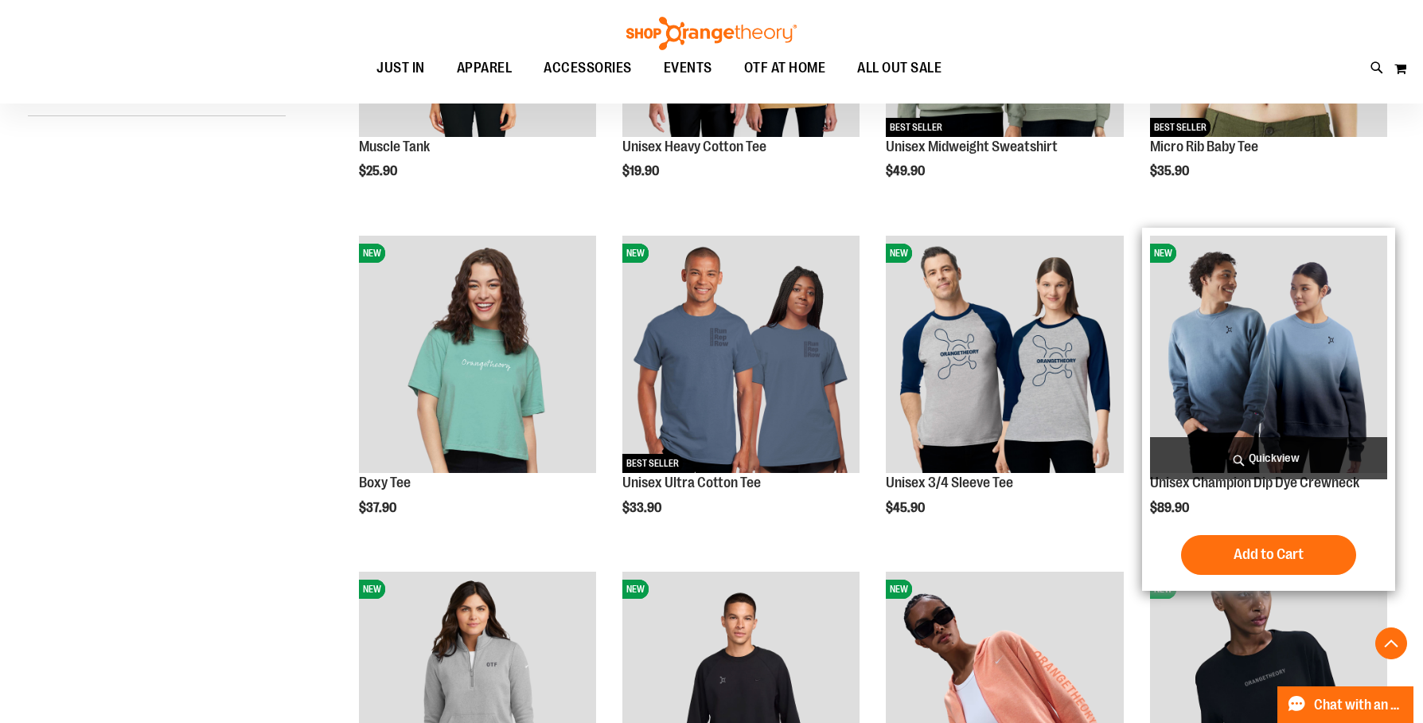
click at [1262, 460] on span "Quickview" at bounding box center [1268, 458] width 237 height 42
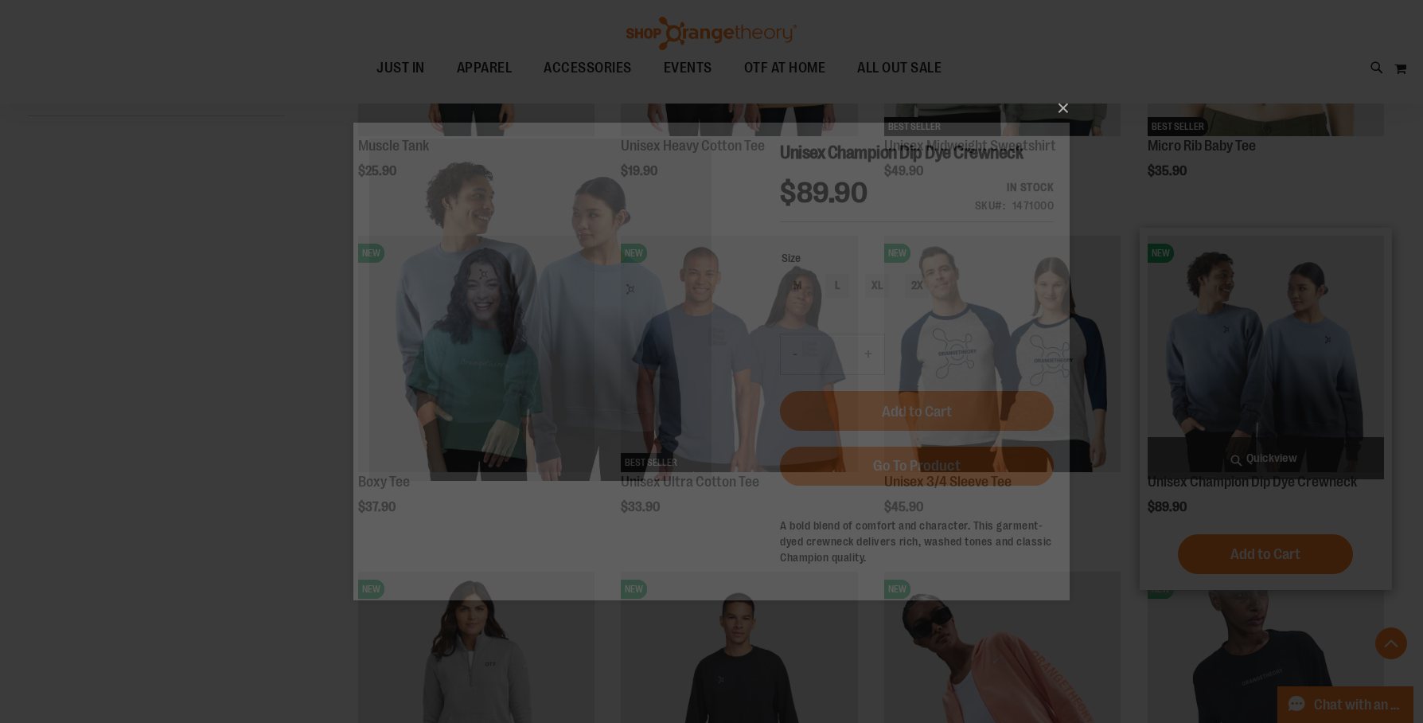
scroll to position [0, 0]
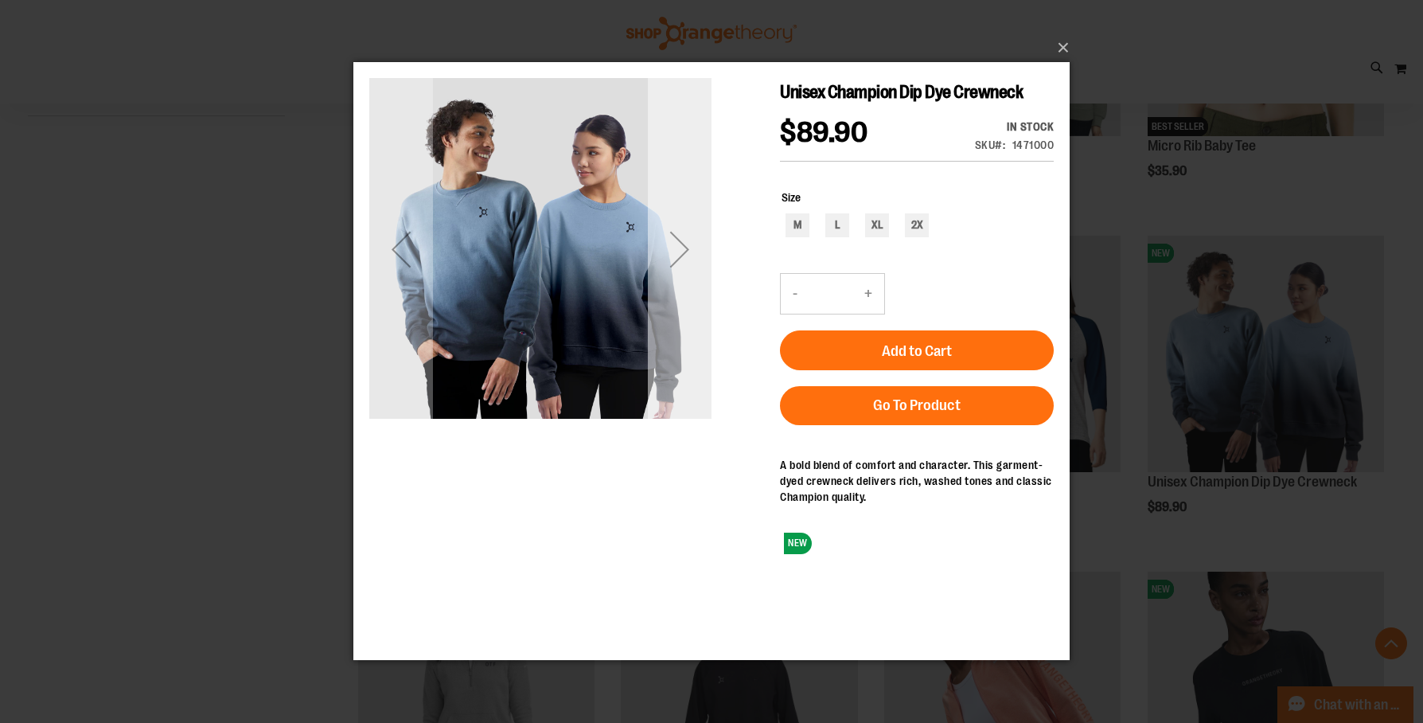
click at [679, 247] on div "Next" at bounding box center [680, 249] width 64 height 64
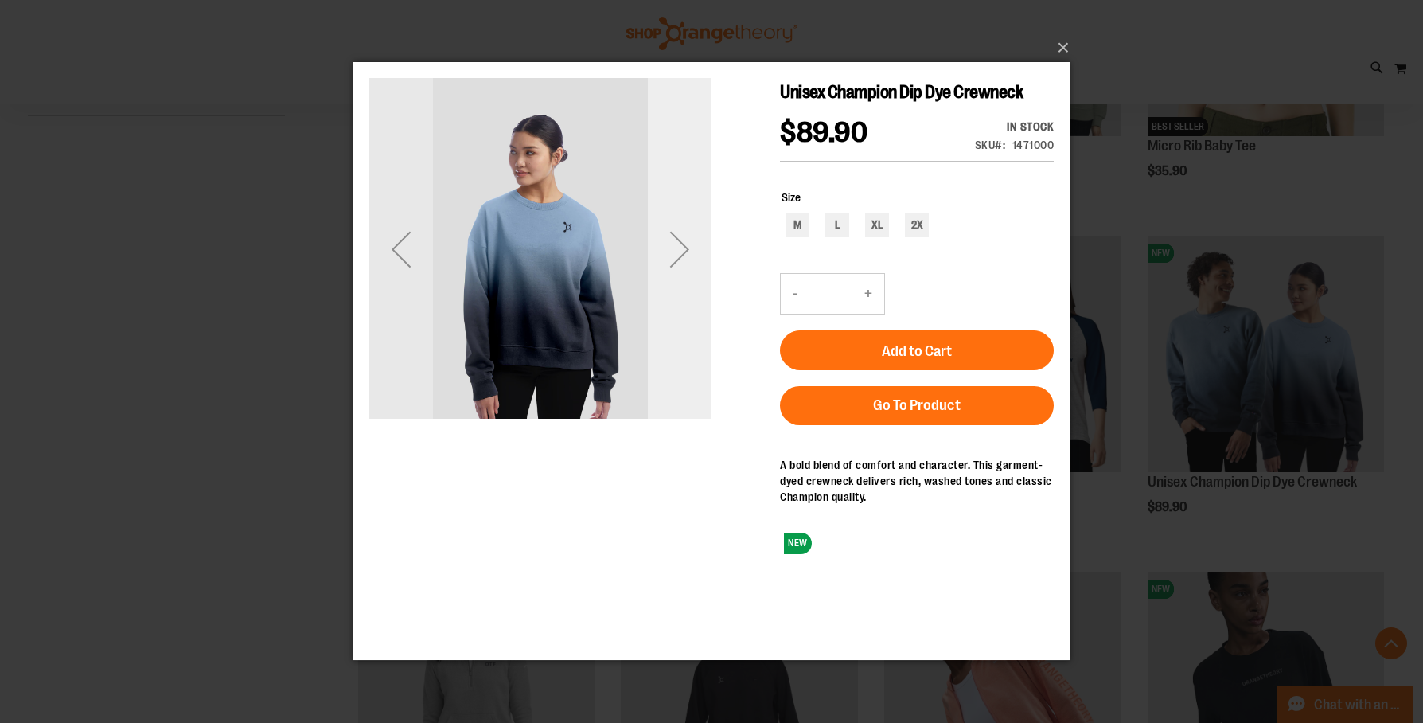
click at [679, 247] on div "Next" at bounding box center [680, 249] width 64 height 64
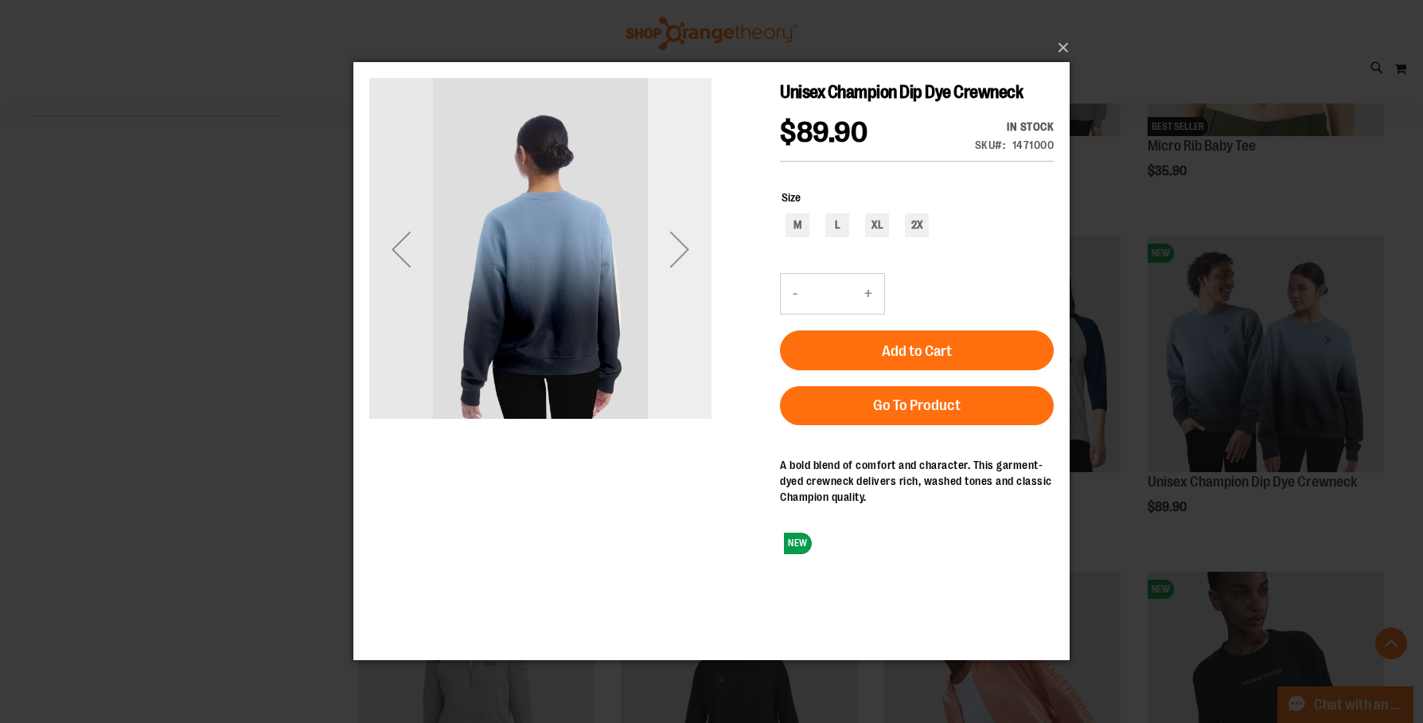
click at [679, 247] on div "Next" at bounding box center [680, 249] width 64 height 64
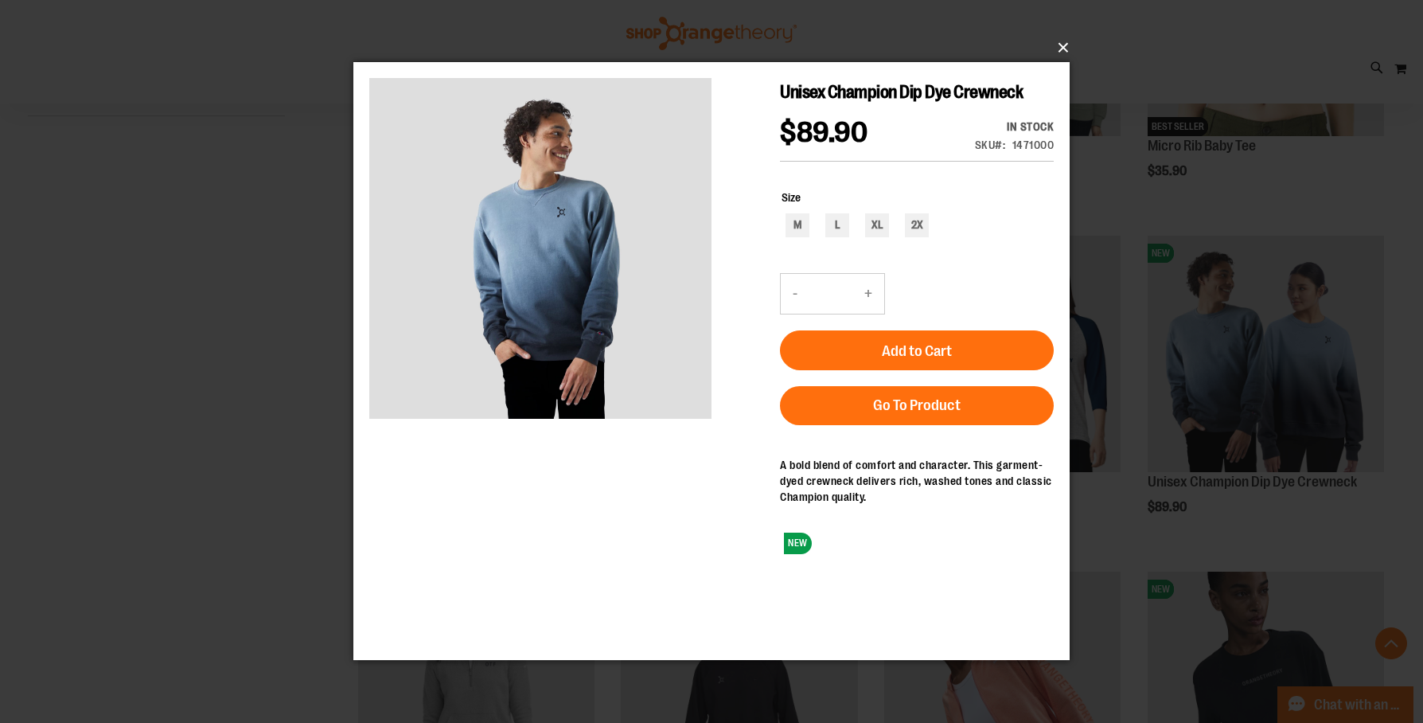
click at [1064, 48] on button "×" at bounding box center [716, 47] width 716 height 35
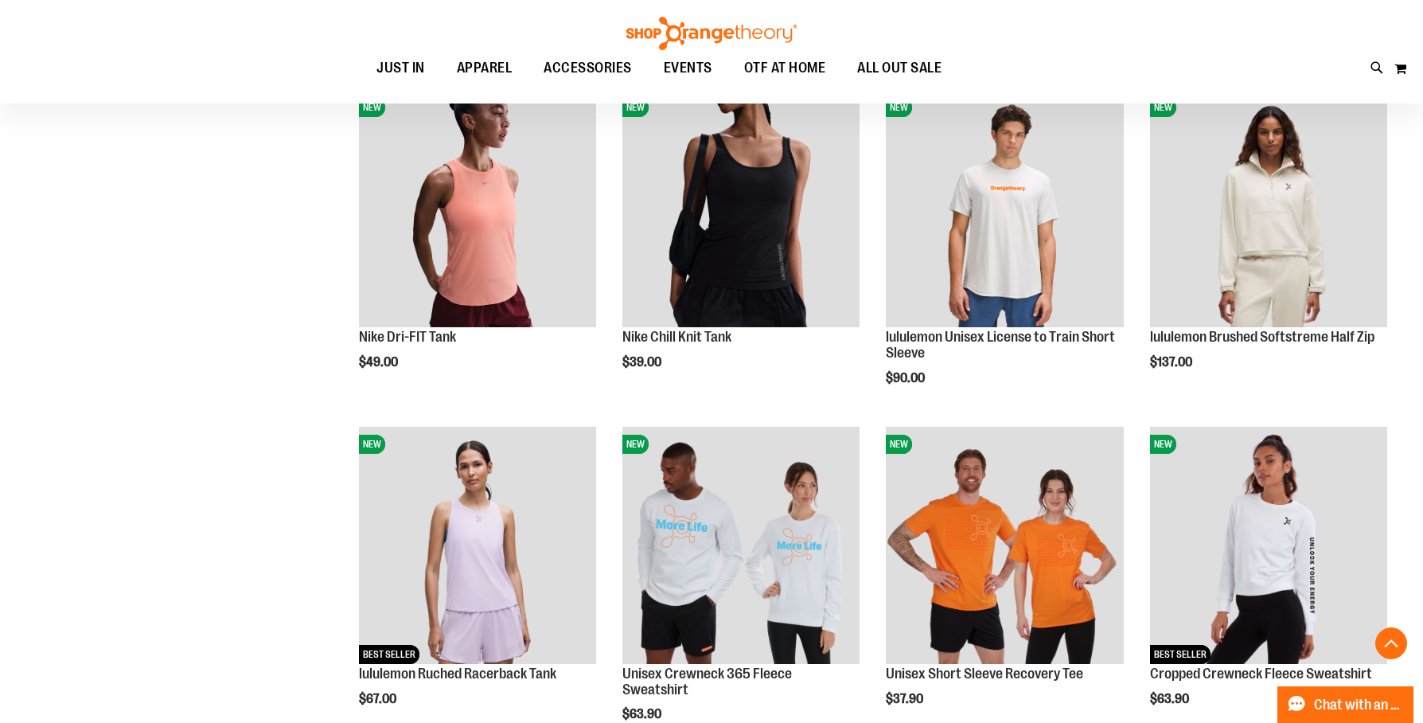
scroll to position [2255, 0]
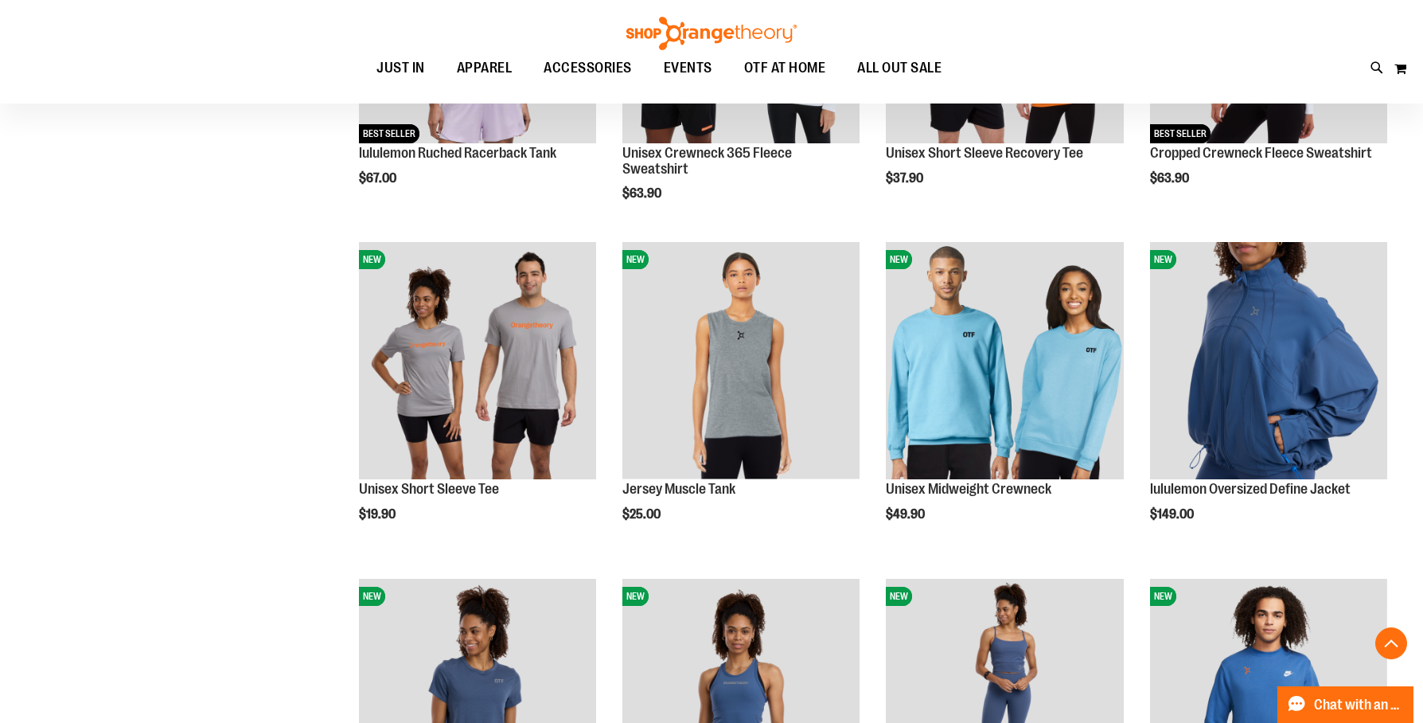
scroll to position [2766, 0]
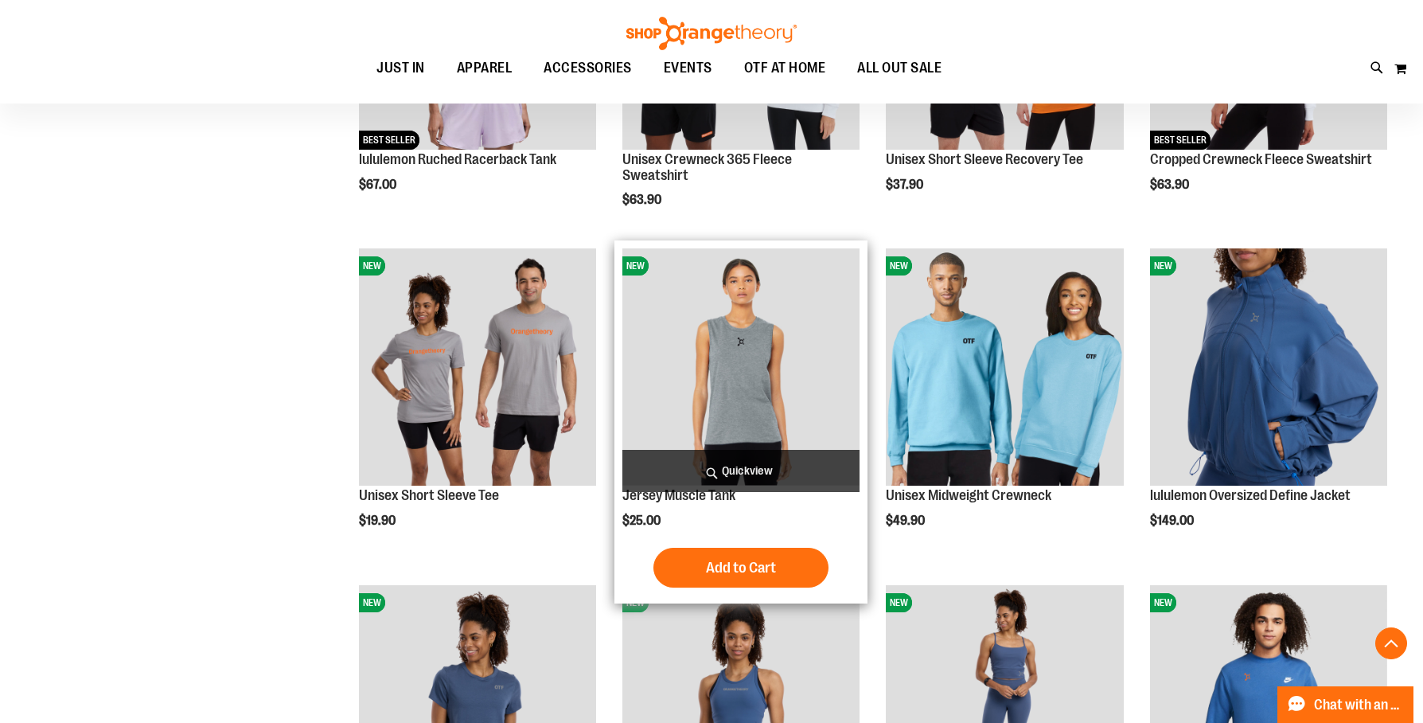
click at [743, 474] on span "Quickview" at bounding box center [741, 471] width 237 height 42
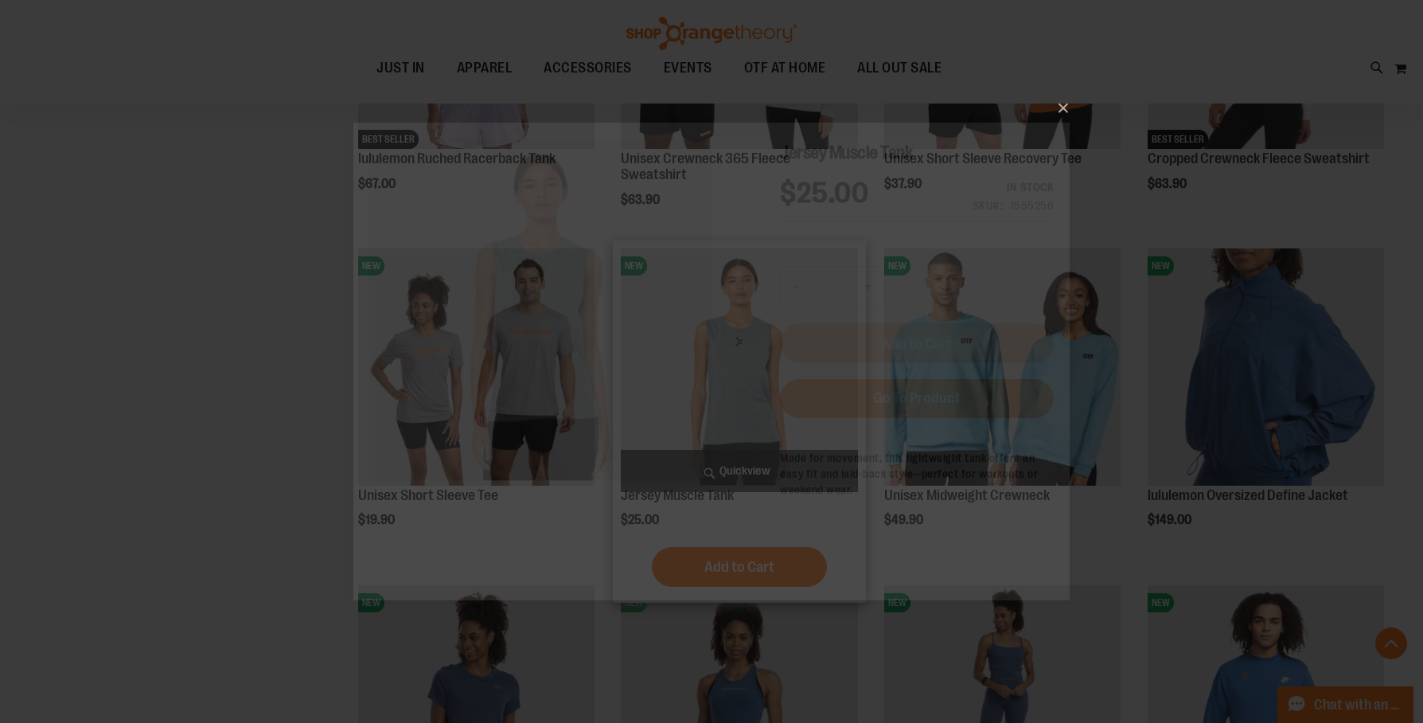
scroll to position [0, 0]
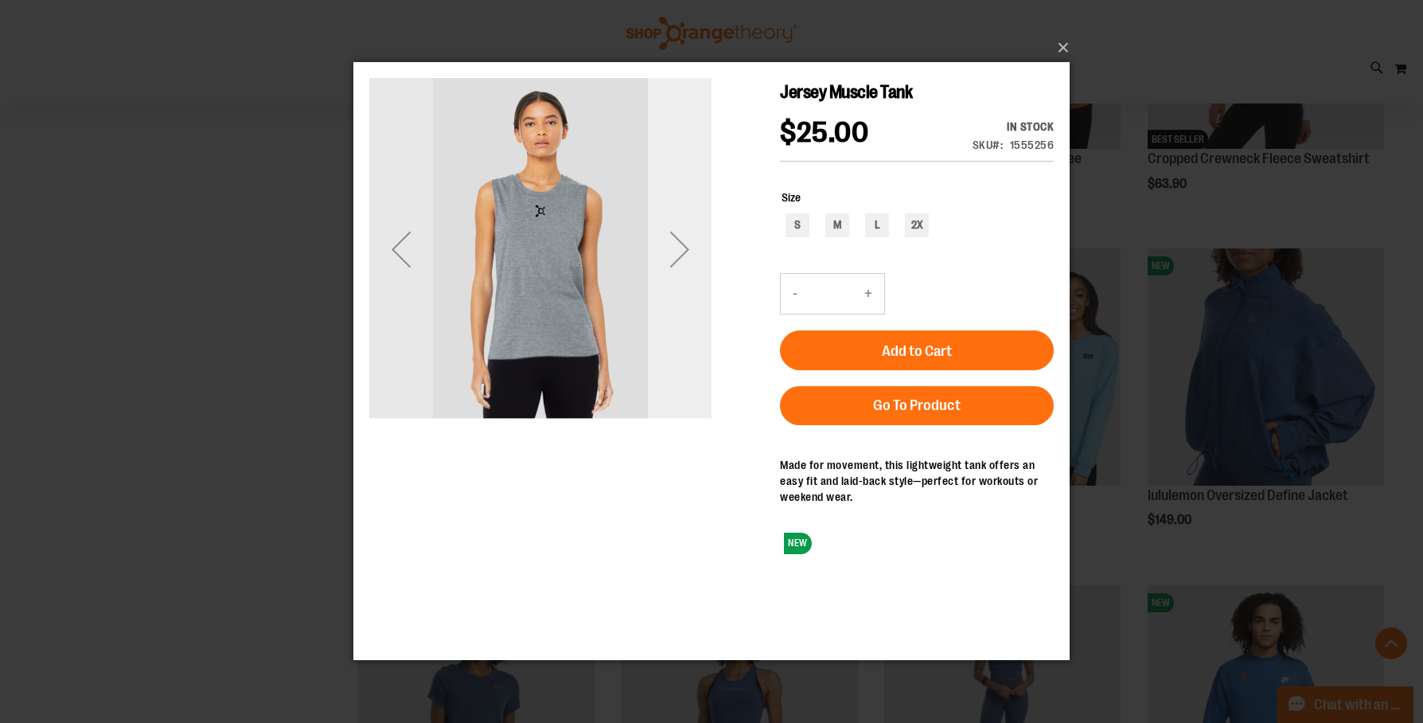
click at [686, 252] on div "Next" at bounding box center [680, 249] width 64 height 64
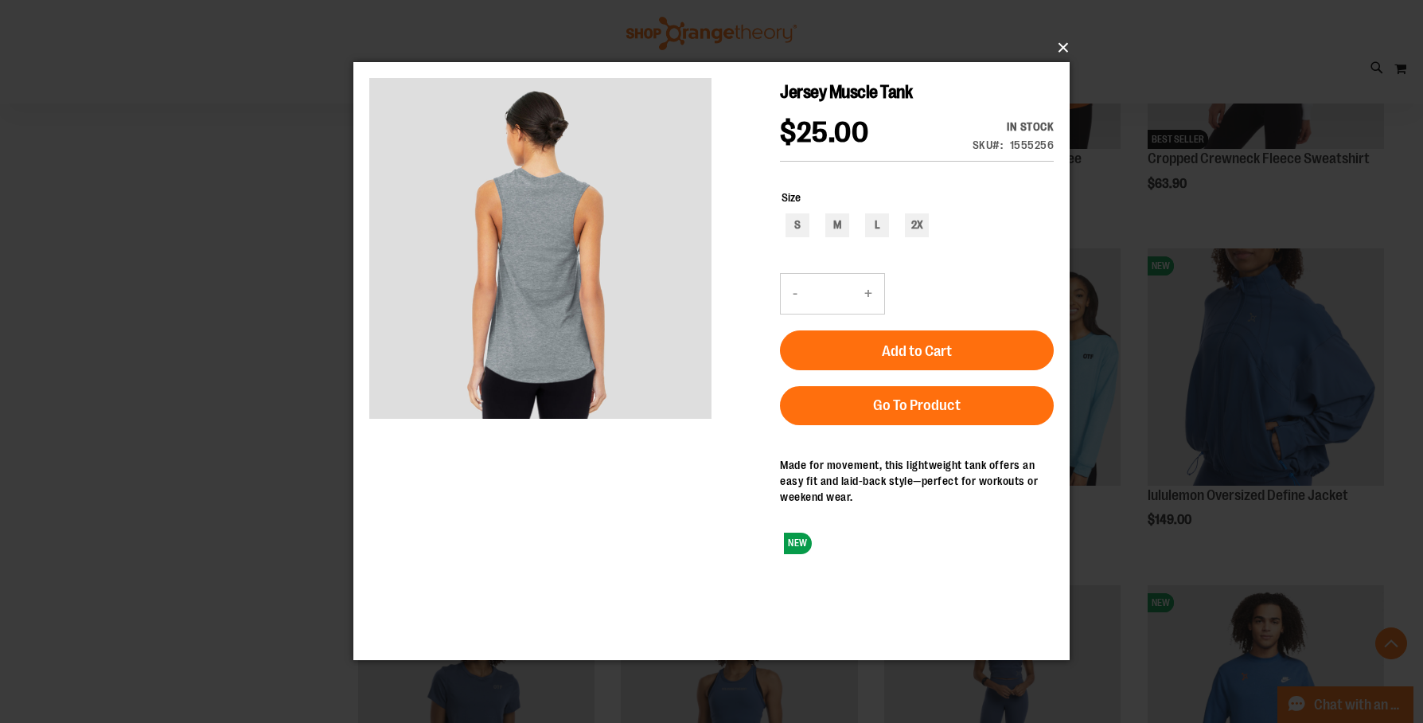
click at [1064, 51] on button "×" at bounding box center [716, 47] width 716 height 35
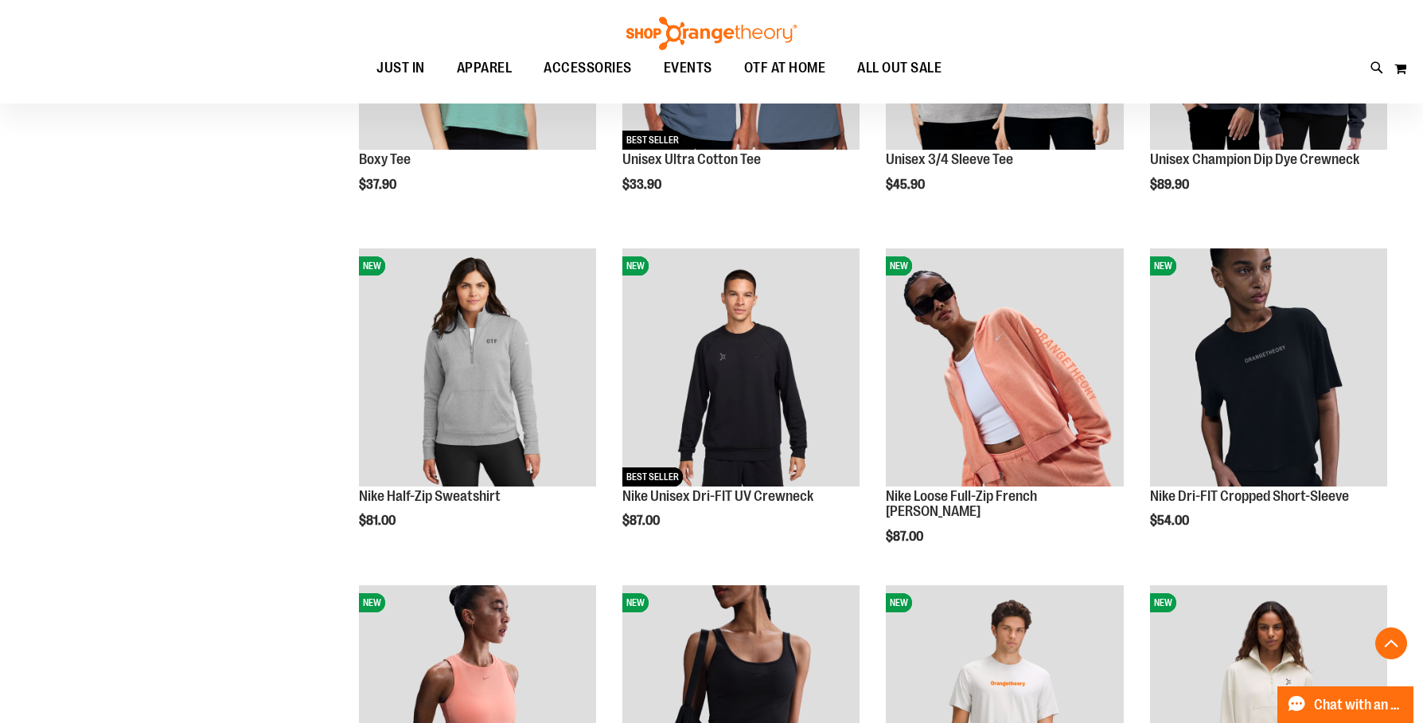
scroll to position [739, 0]
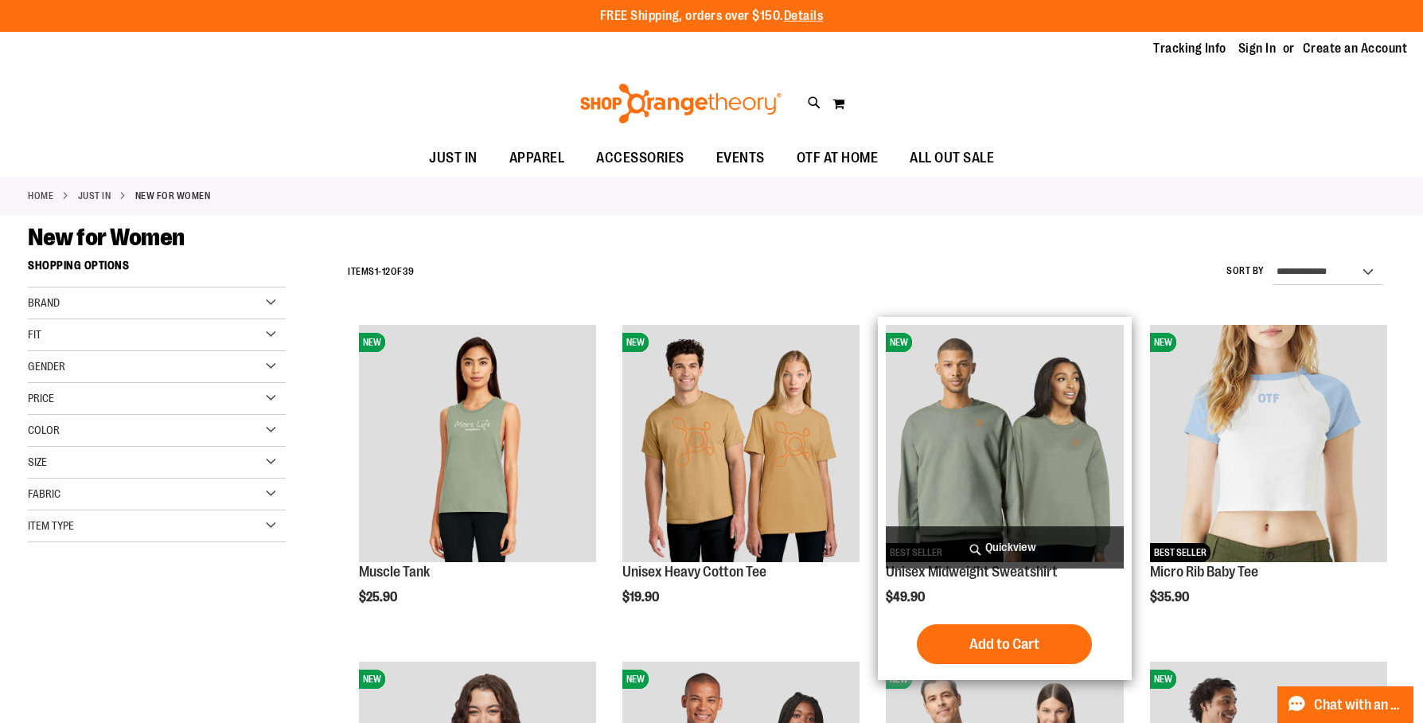
click at [998, 556] on span "Quickview" at bounding box center [1004, 547] width 237 height 42
